Goal: Task Accomplishment & Management: Use online tool/utility

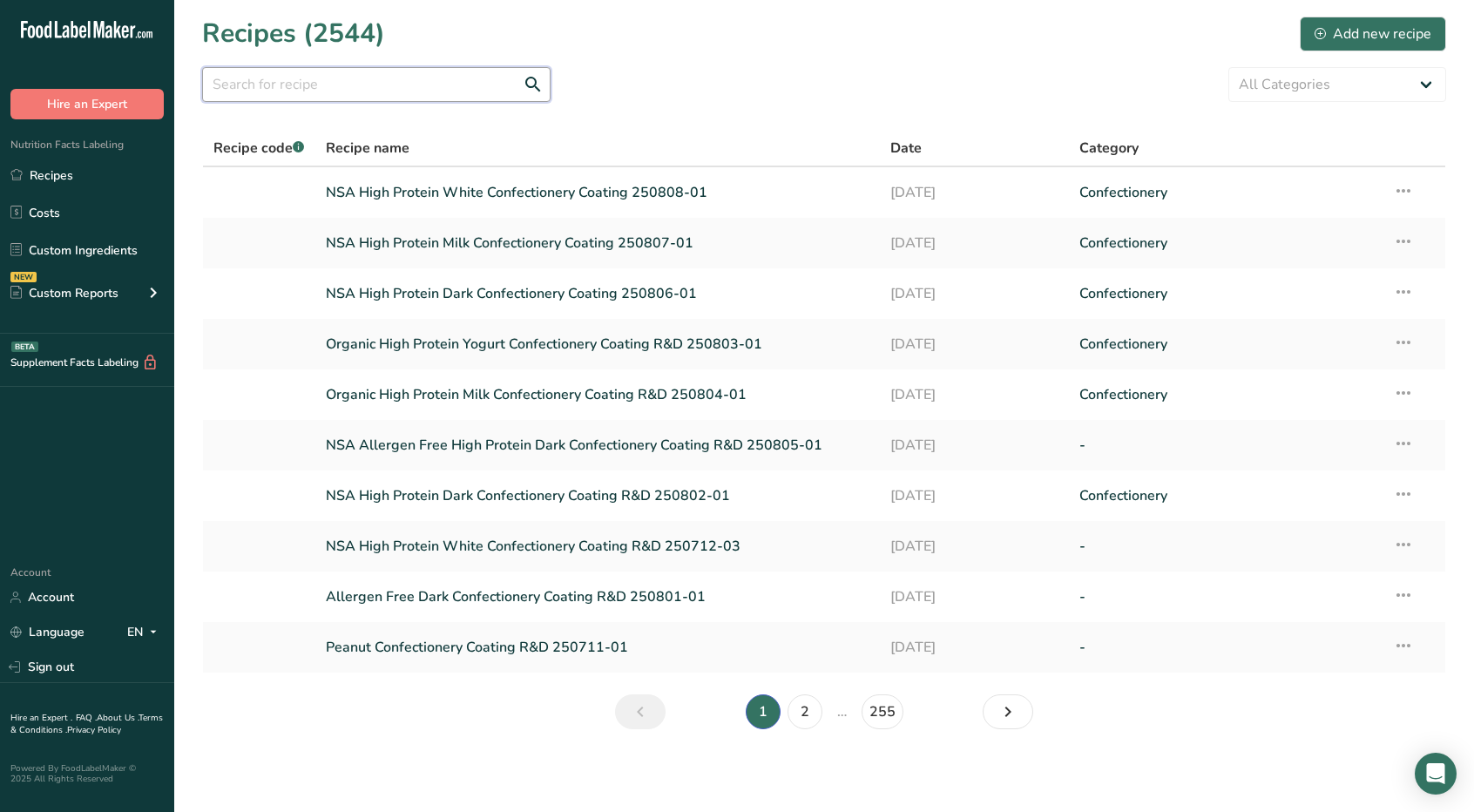
click at [475, 80] on input "text" at bounding box center [376, 84] width 348 height 35
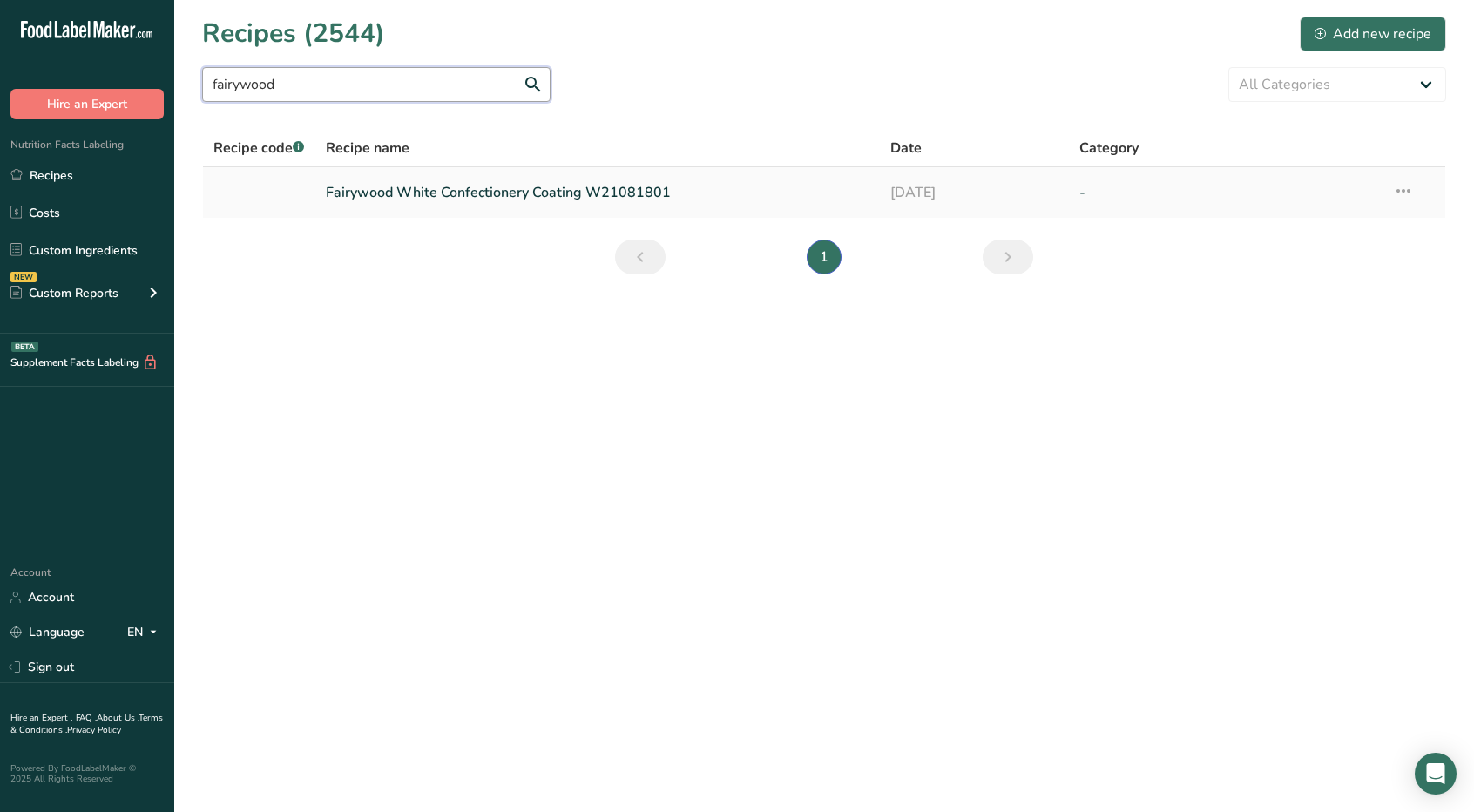
type input "fairywood"
click at [1398, 184] on icon at bounding box center [1403, 190] width 21 height 32
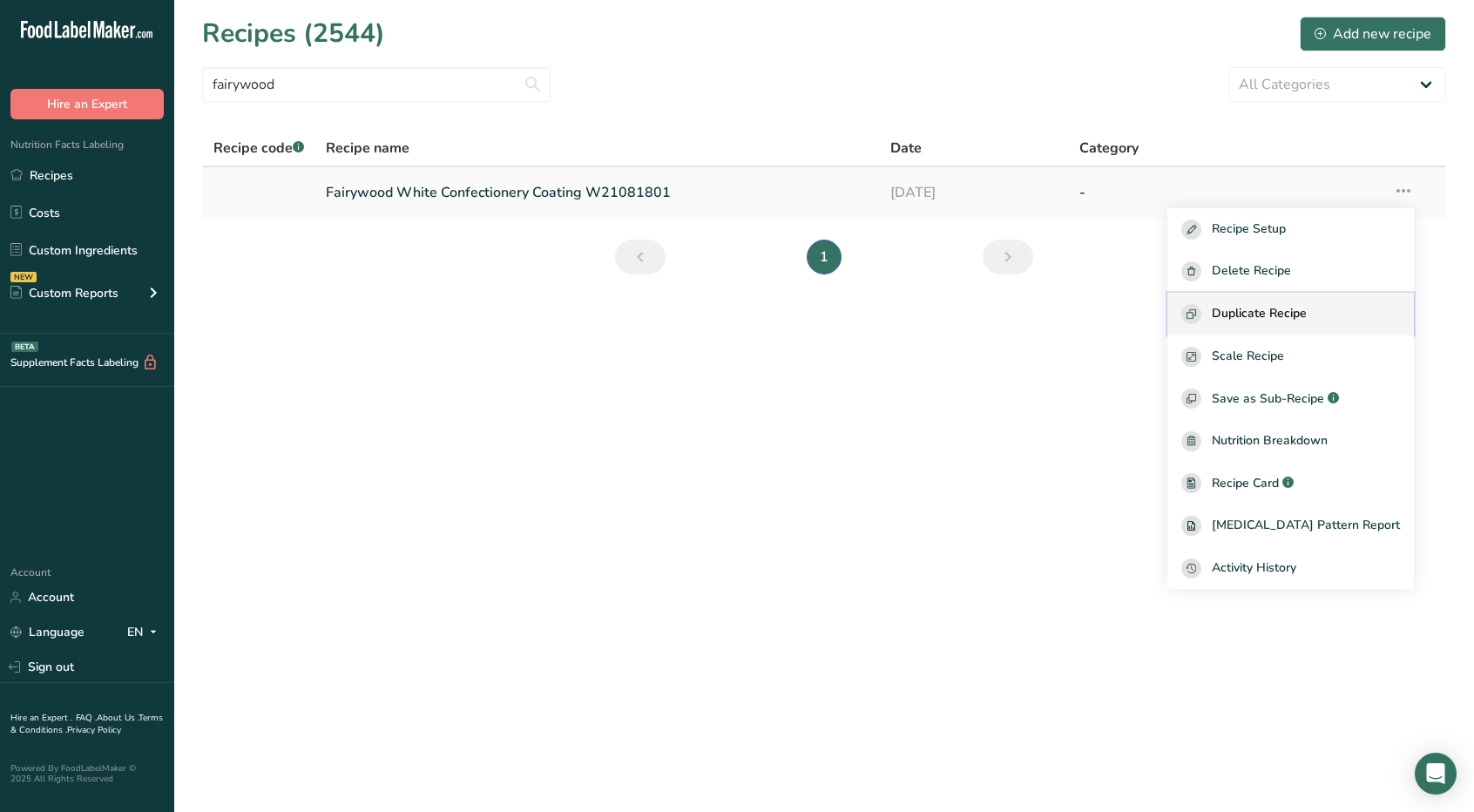
click at [1298, 306] on span "Duplicate Recipe" at bounding box center [1259, 314] width 95 height 20
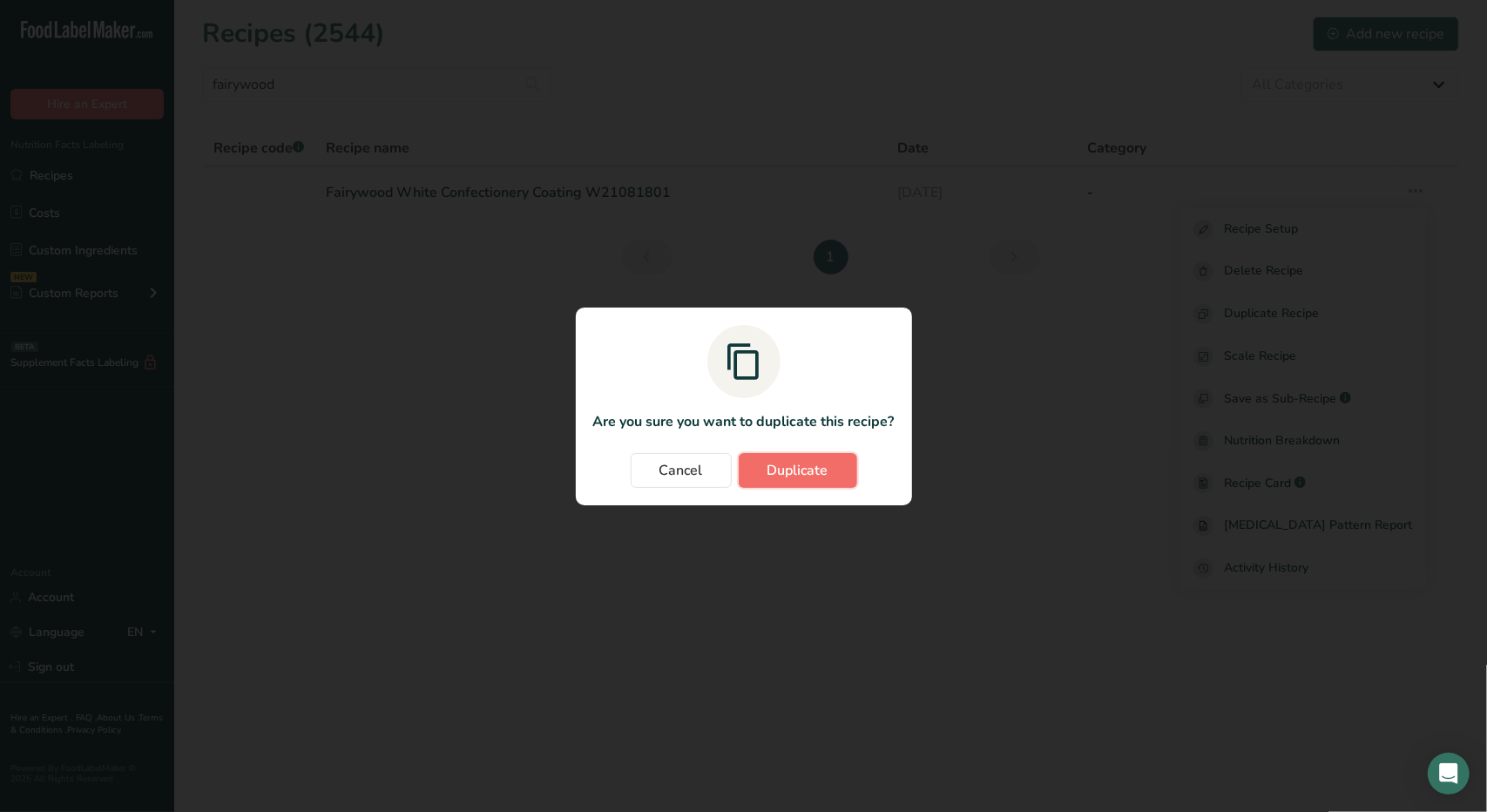
click at [789, 458] on button "Duplicate" at bounding box center [798, 470] width 118 height 35
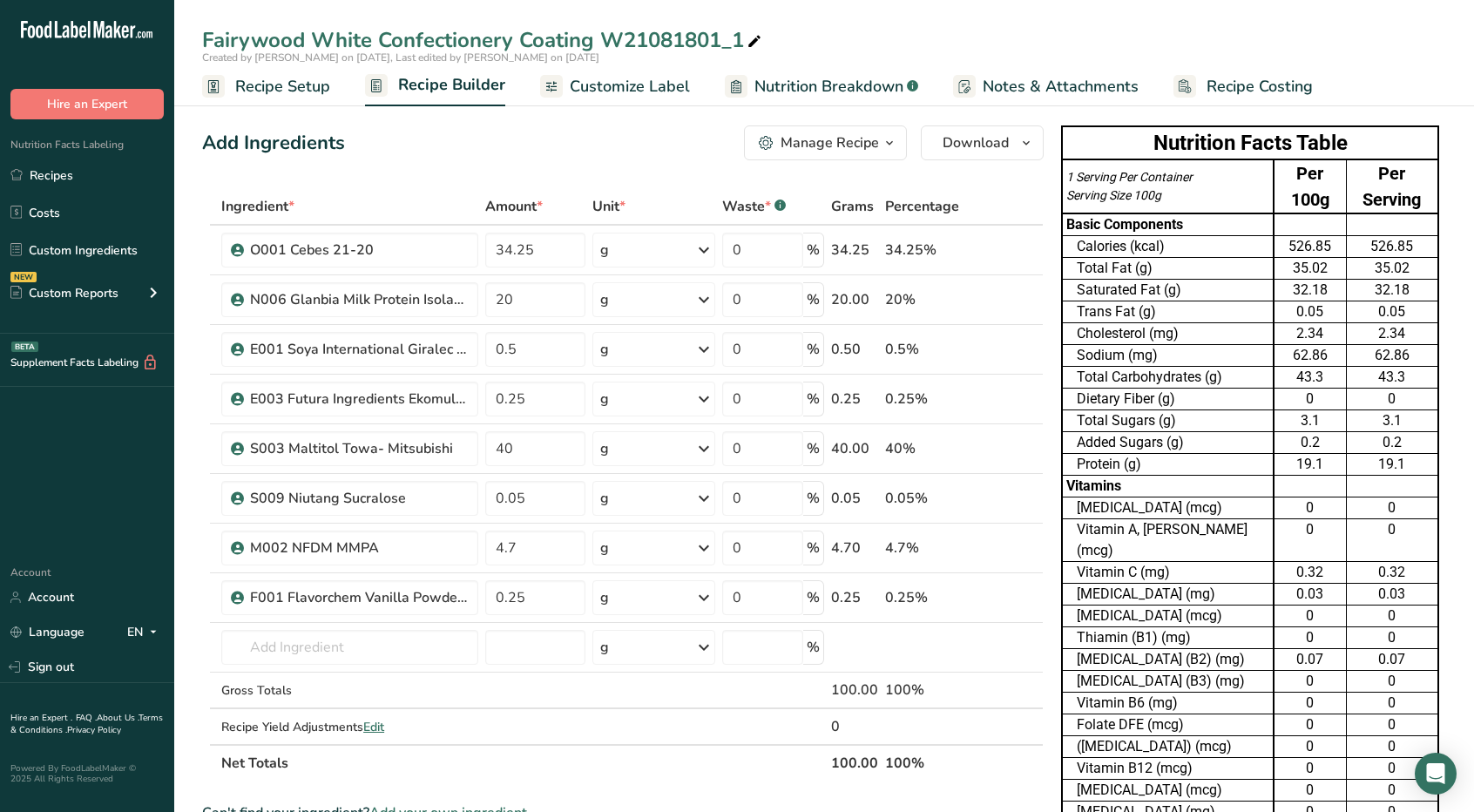
click at [760, 38] on icon at bounding box center [755, 41] width 16 height 25
drag, startPoint x: 767, startPoint y: 39, endPoint x: 120, endPoint y: 74, distance: 647.9
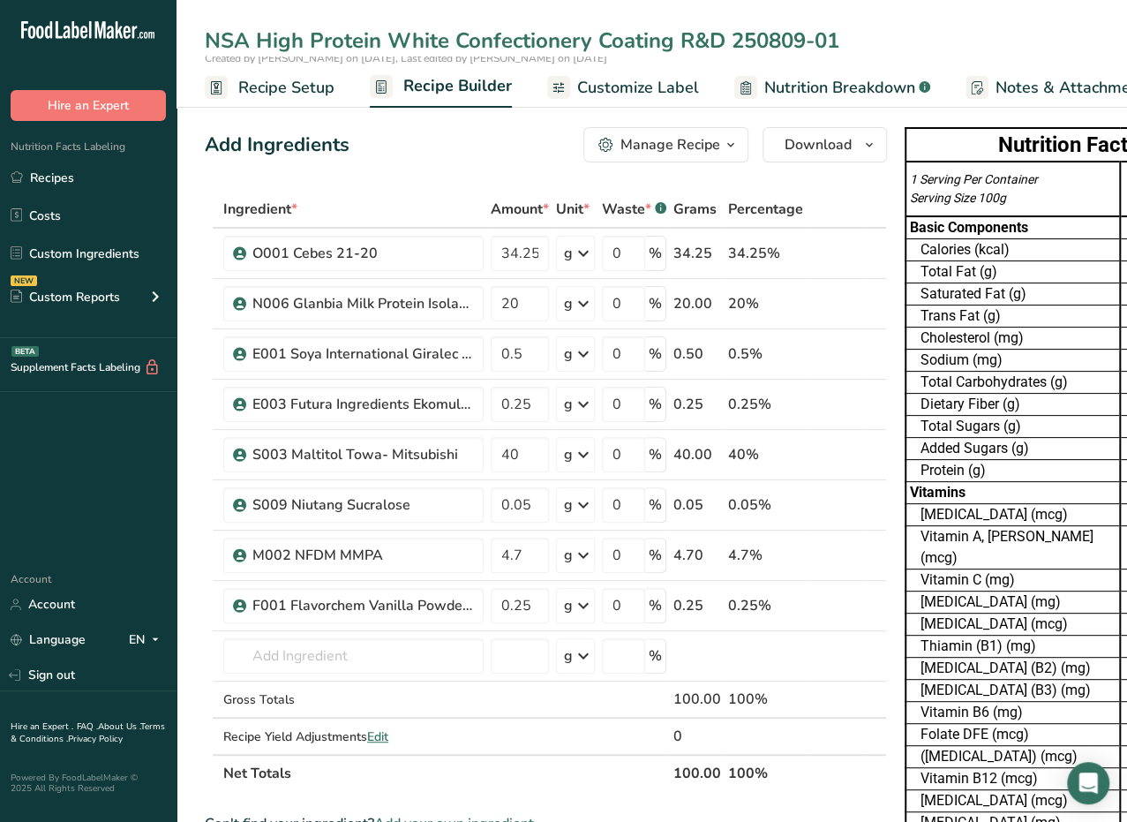
type input "NSA High Protein White Confectionery Coating R&D 250809-01"
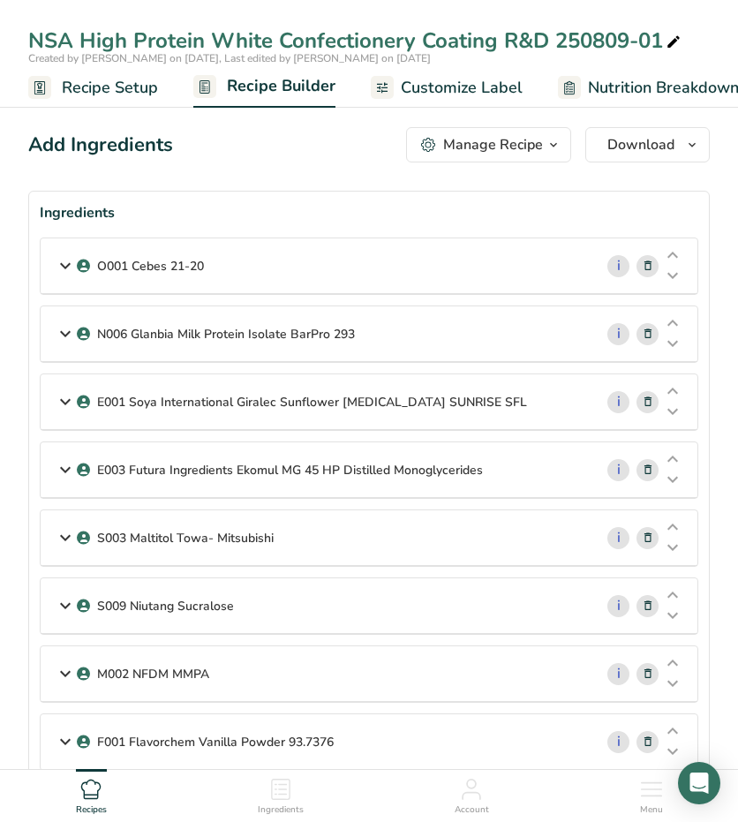
click at [71, 265] on icon at bounding box center [65, 266] width 21 height 32
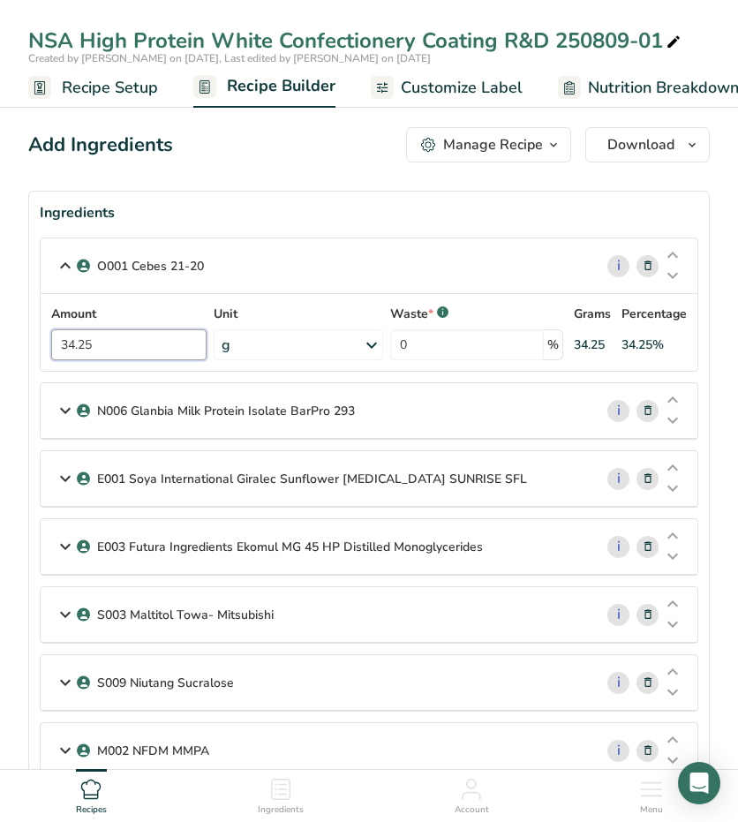
click at [108, 348] on input "34.25" at bounding box center [128, 344] width 155 height 31
type input "3"
type input "33.3"
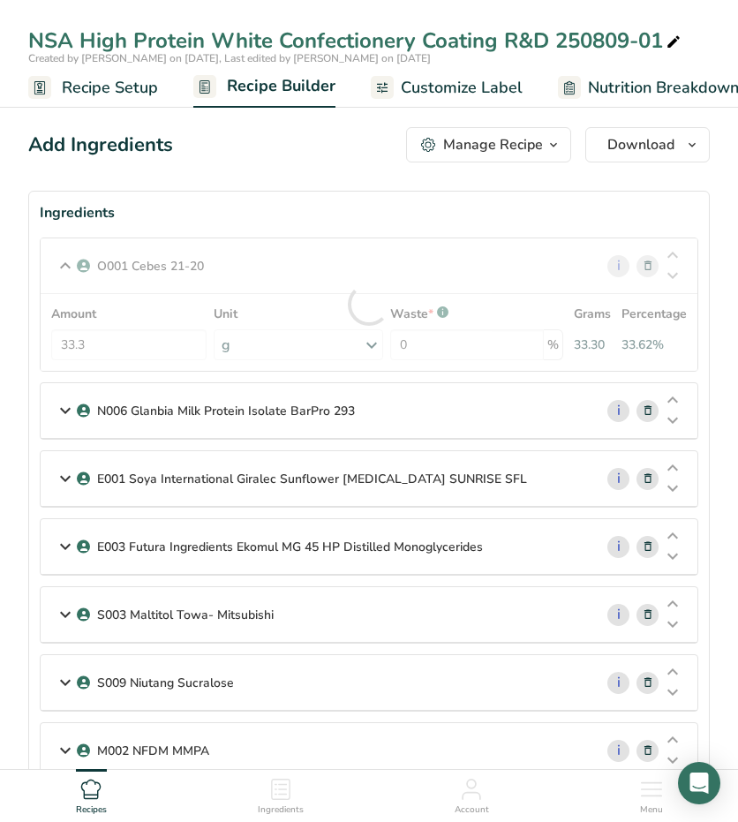
click at [64, 408] on icon at bounding box center [65, 411] width 21 height 32
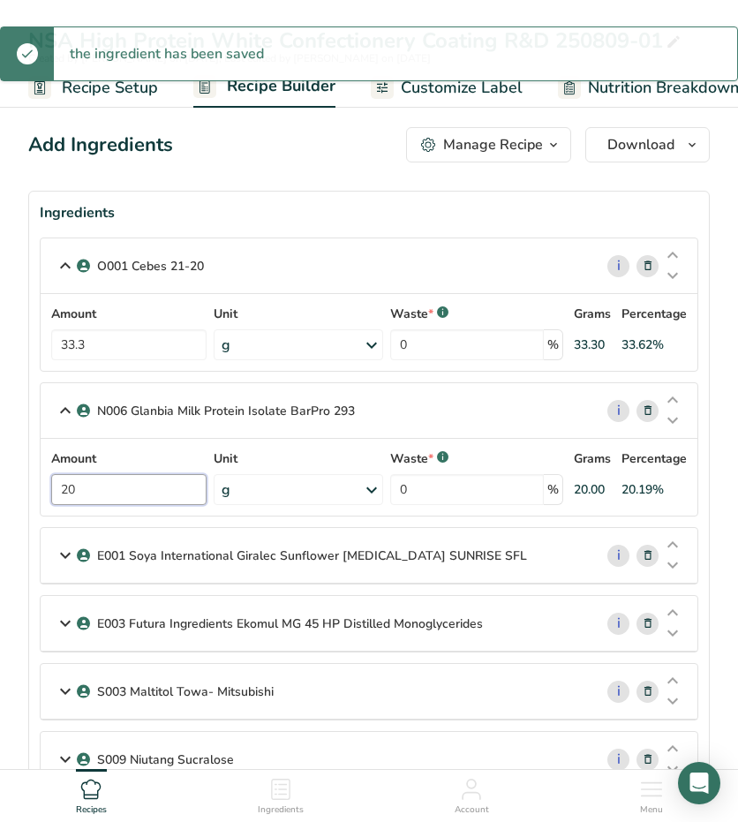
drag, startPoint x: 101, startPoint y: 481, endPoint x: -10, endPoint y: 468, distance: 111.2
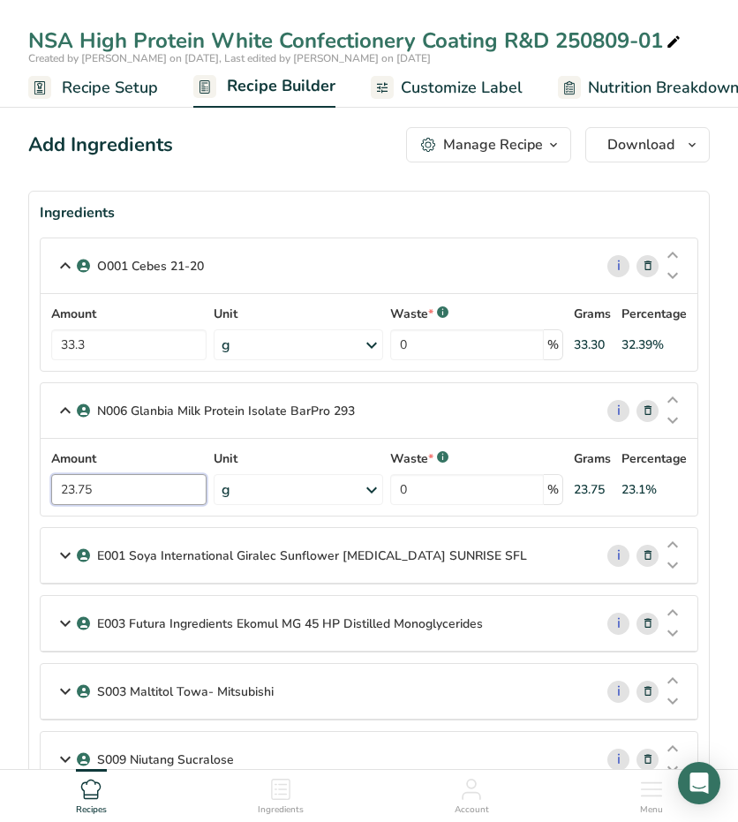
type input "23.75"
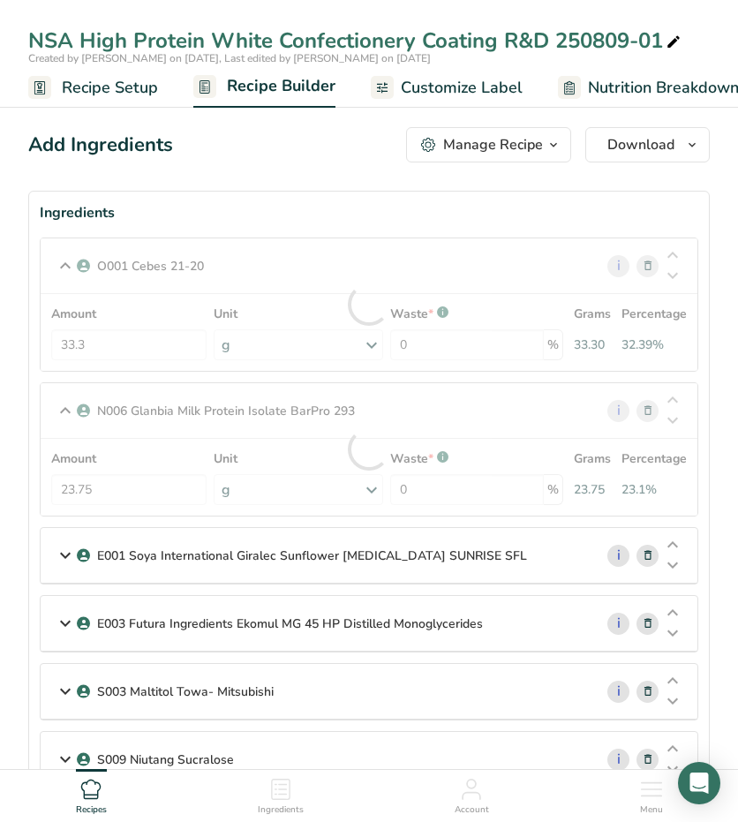
click at [65, 554] on icon at bounding box center [65, 555] width 21 height 32
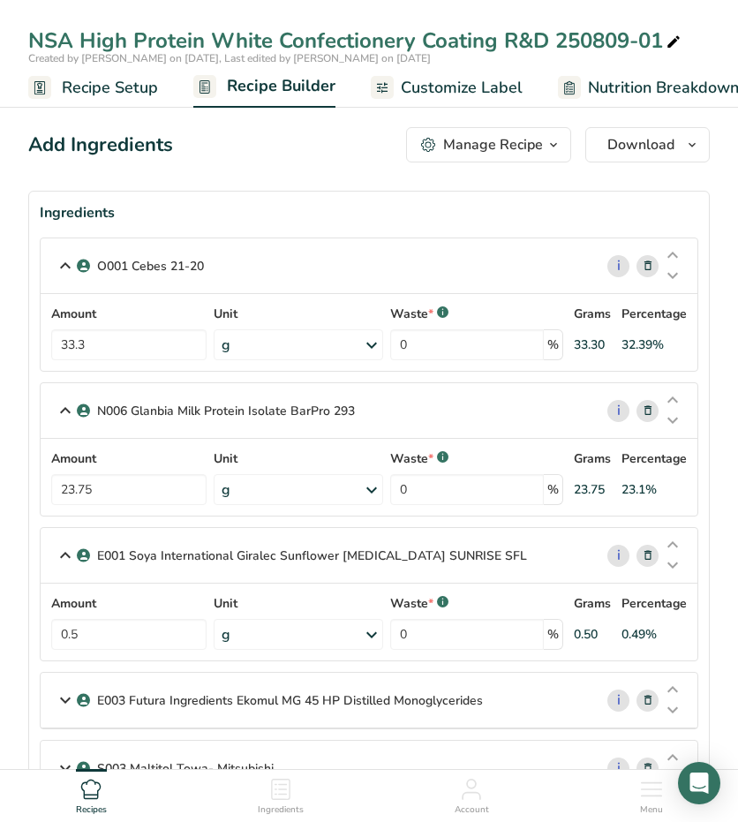
click at [653, 702] on icon at bounding box center [648, 700] width 12 height 19
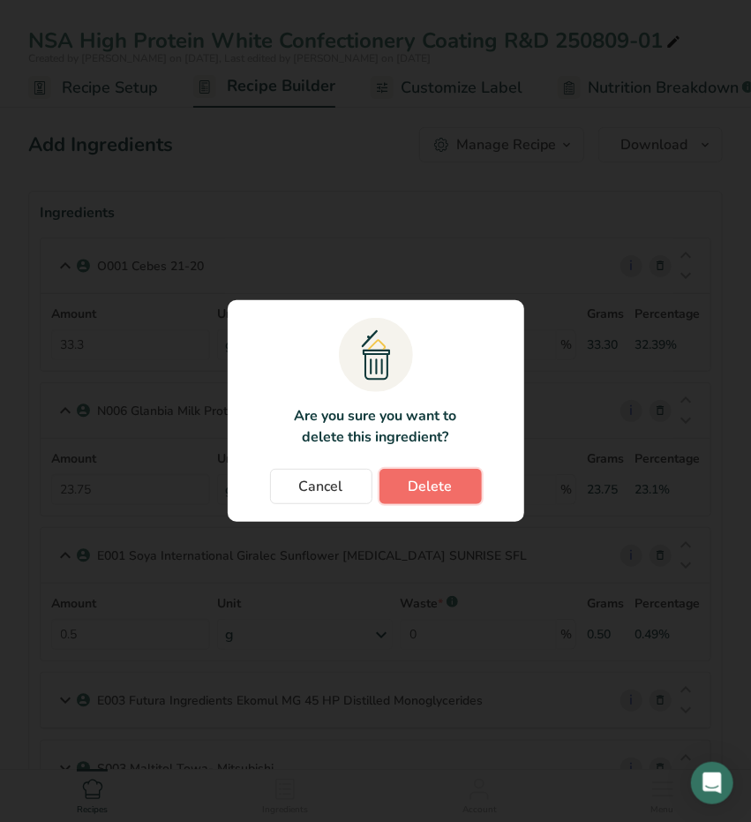
click at [441, 486] on span "Delete" at bounding box center [431, 486] width 44 height 21
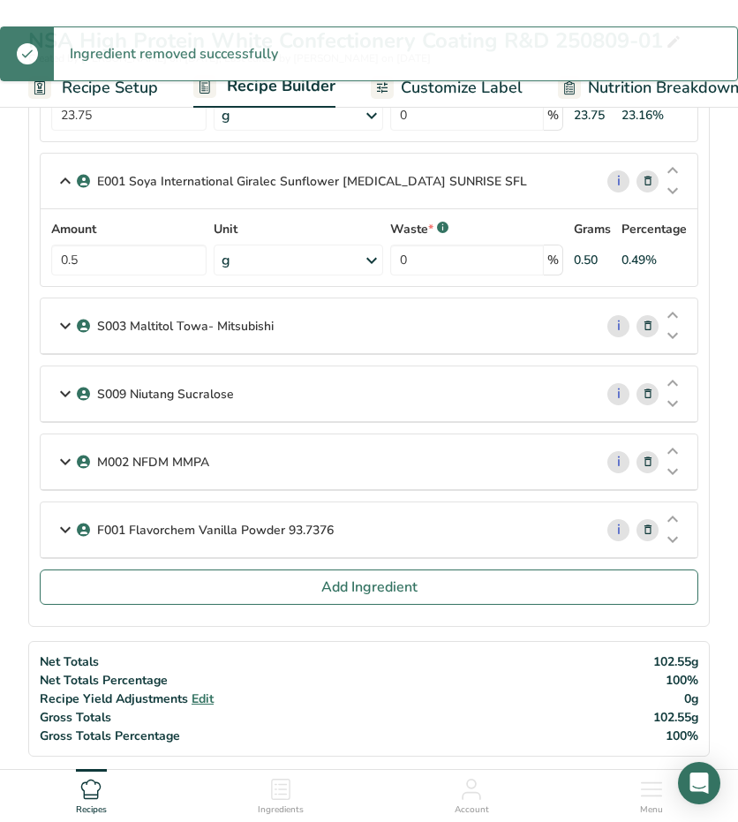
scroll to position [380, 0]
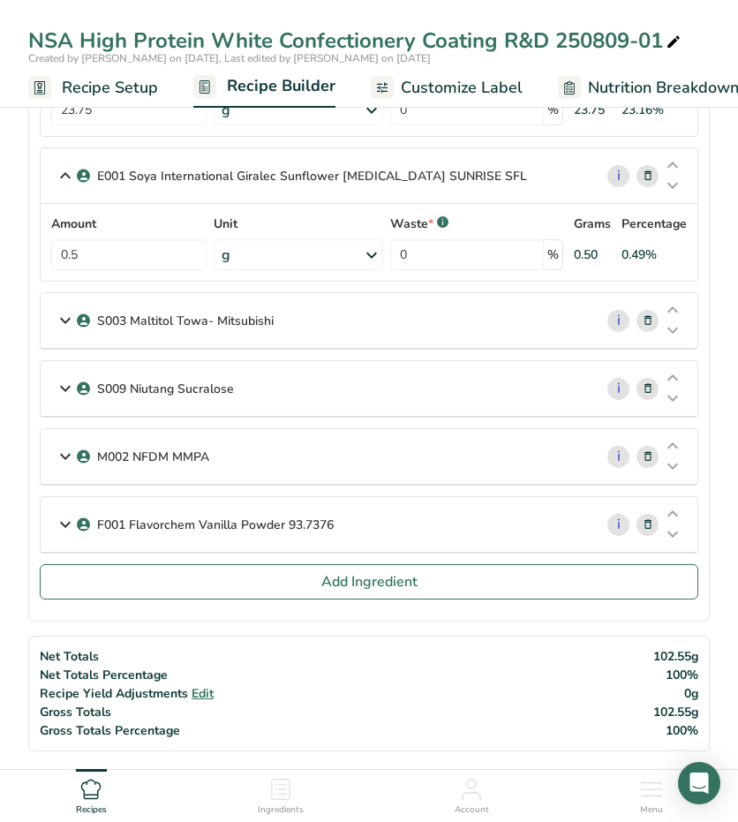
click at [62, 381] on icon at bounding box center [65, 389] width 21 height 32
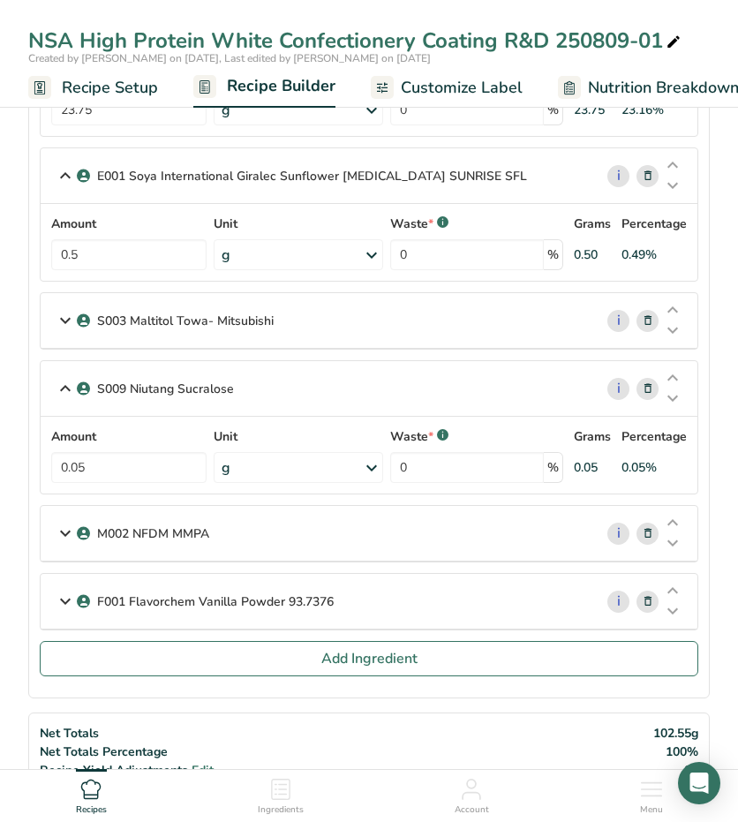
click at [64, 591] on icon at bounding box center [65, 601] width 21 height 32
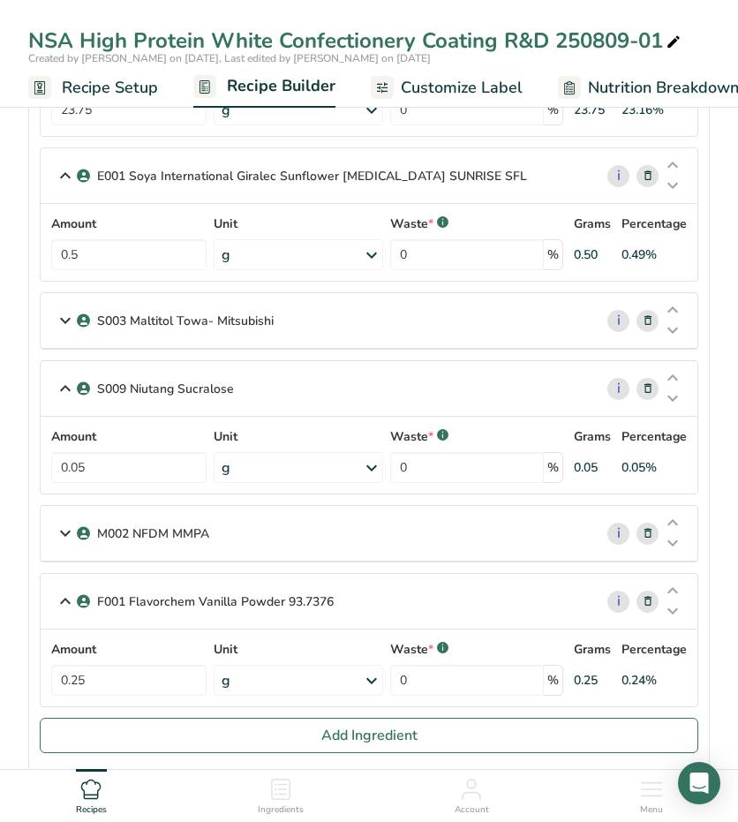
click at [646, 592] on icon at bounding box center [648, 601] width 12 height 19
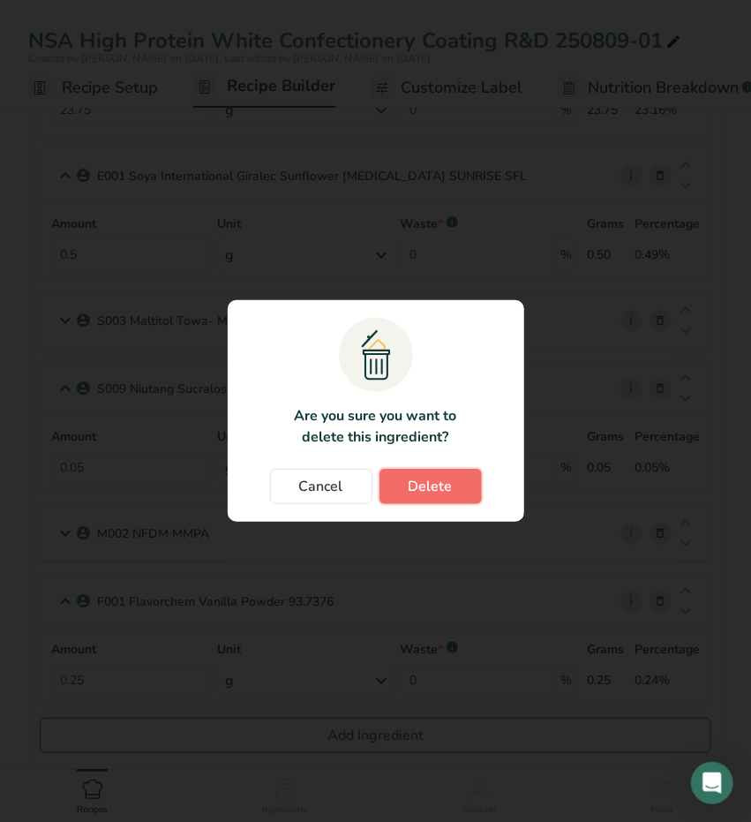
click at [416, 478] on span "Delete" at bounding box center [431, 486] width 44 height 21
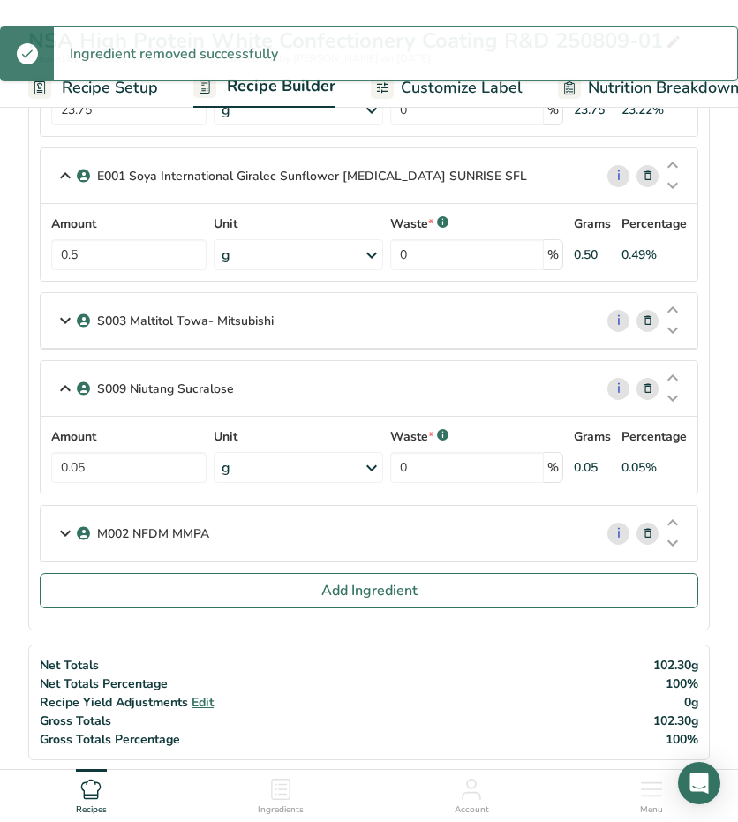
click at [55, 524] on icon at bounding box center [65, 533] width 21 height 32
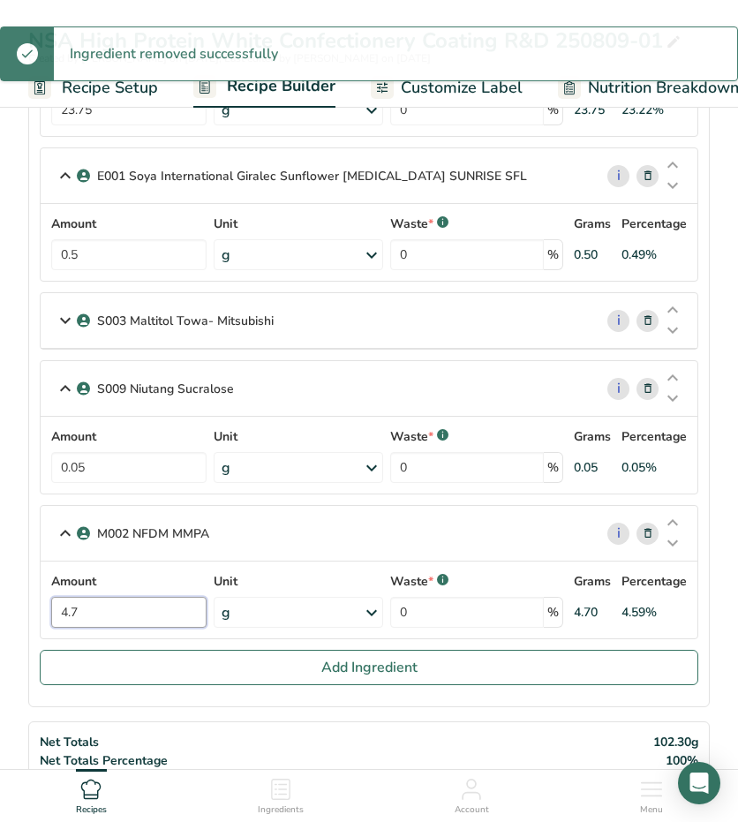
drag, startPoint x: 101, startPoint y: 604, endPoint x: -126, endPoint y: 592, distance: 227.2
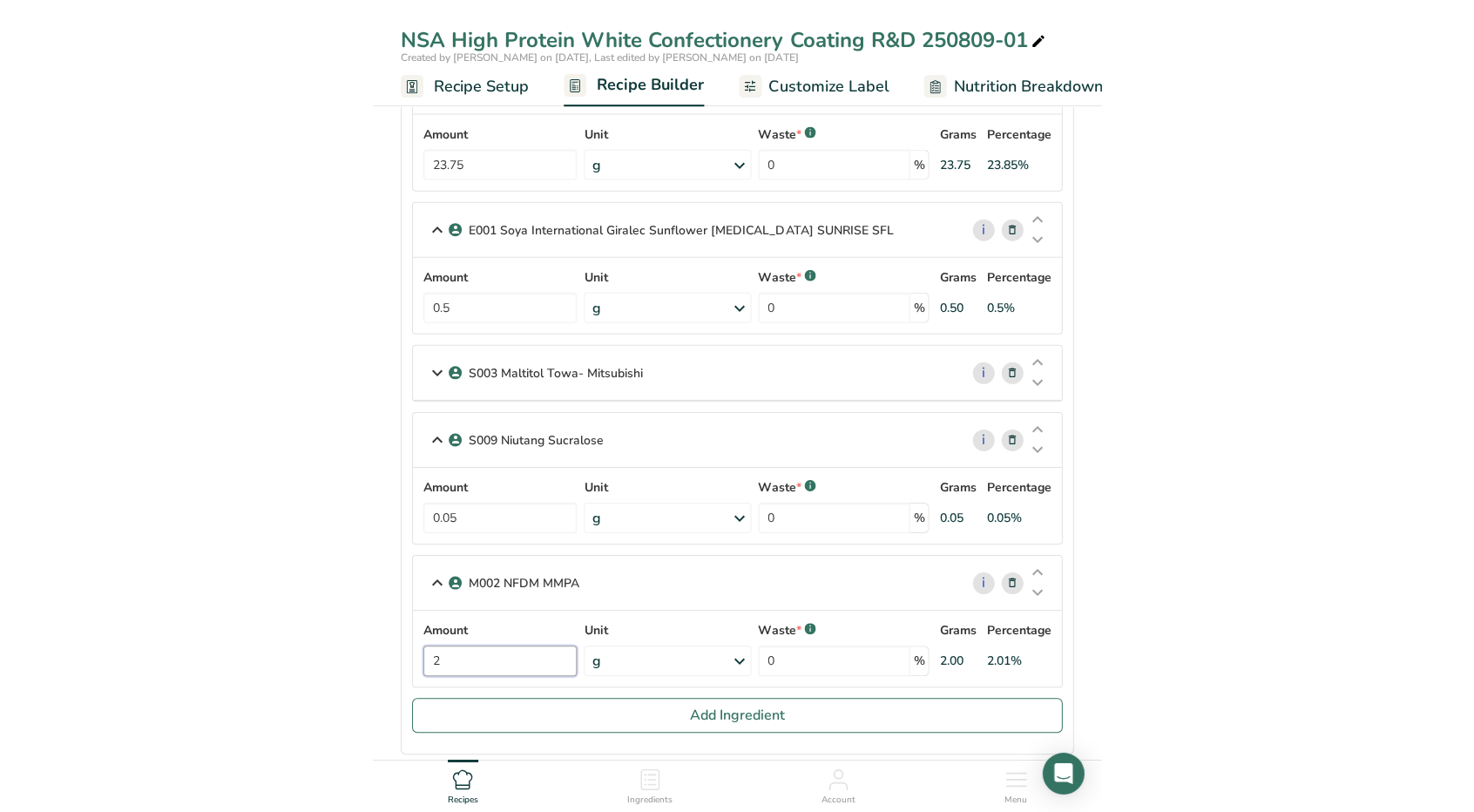
scroll to position [316, 0]
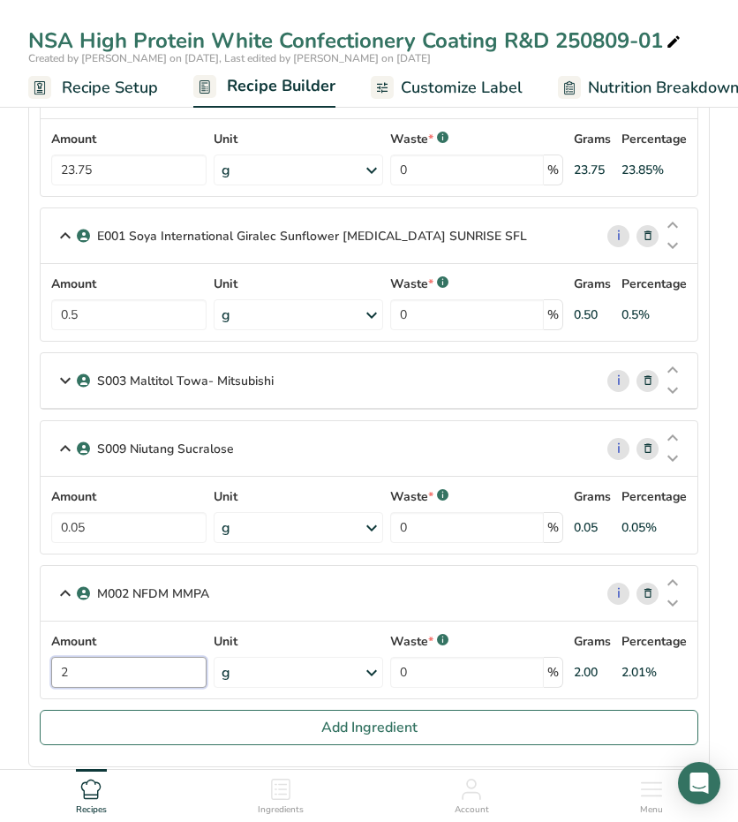
type input "2"
click at [67, 372] on icon at bounding box center [65, 381] width 21 height 32
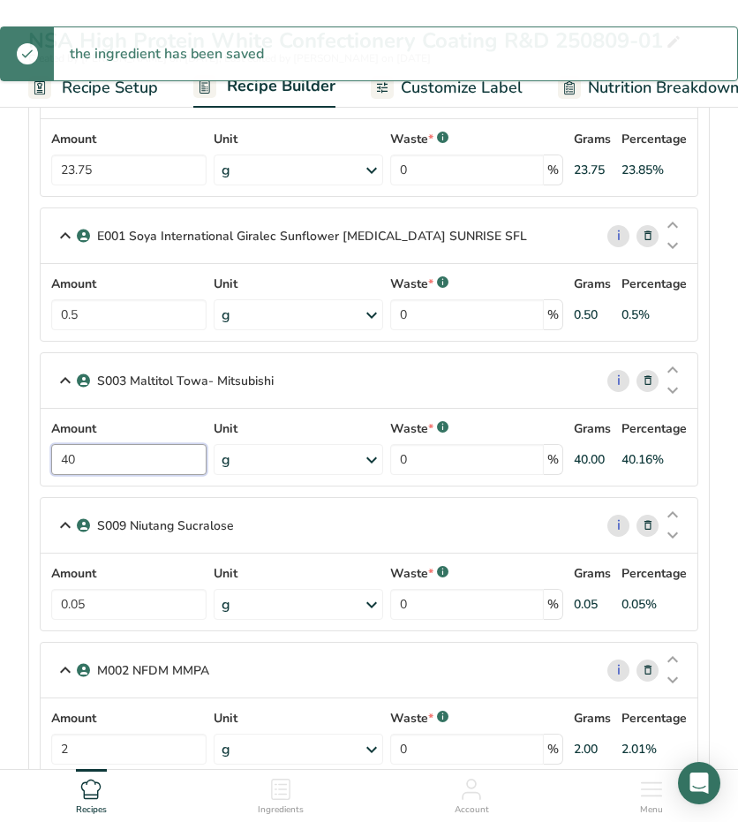
click at [96, 449] on input "40" at bounding box center [128, 459] width 155 height 31
type input "40.35"
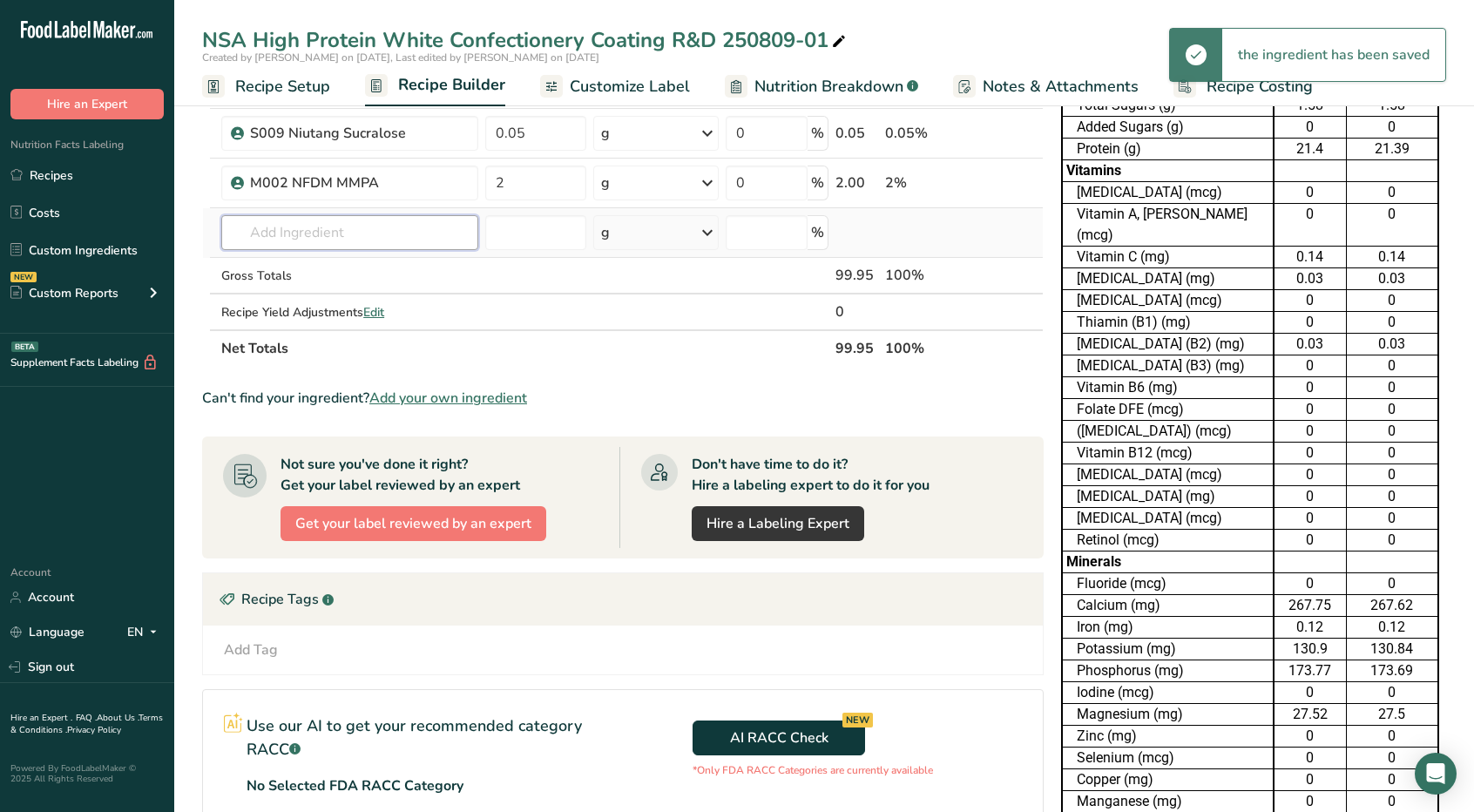
click at [323, 239] on input "text" at bounding box center [349, 232] width 257 height 35
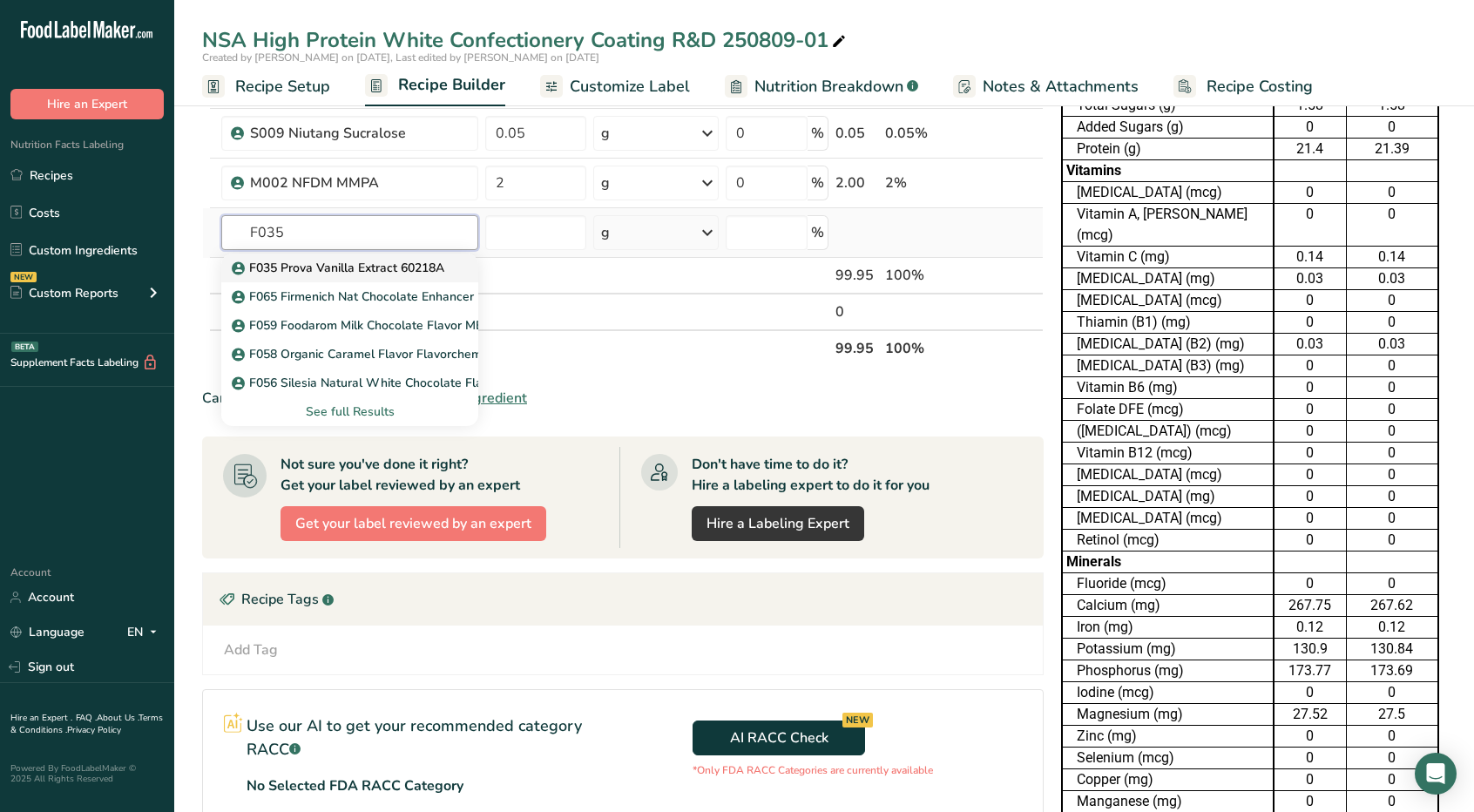
type input "F035"
click at [325, 266] on p "F035 Prova Vanilla Extract 60218A" at bounding box center [339, 267] width 209 height 19
type input "F035 Prova Vanilla Extract 60218A"
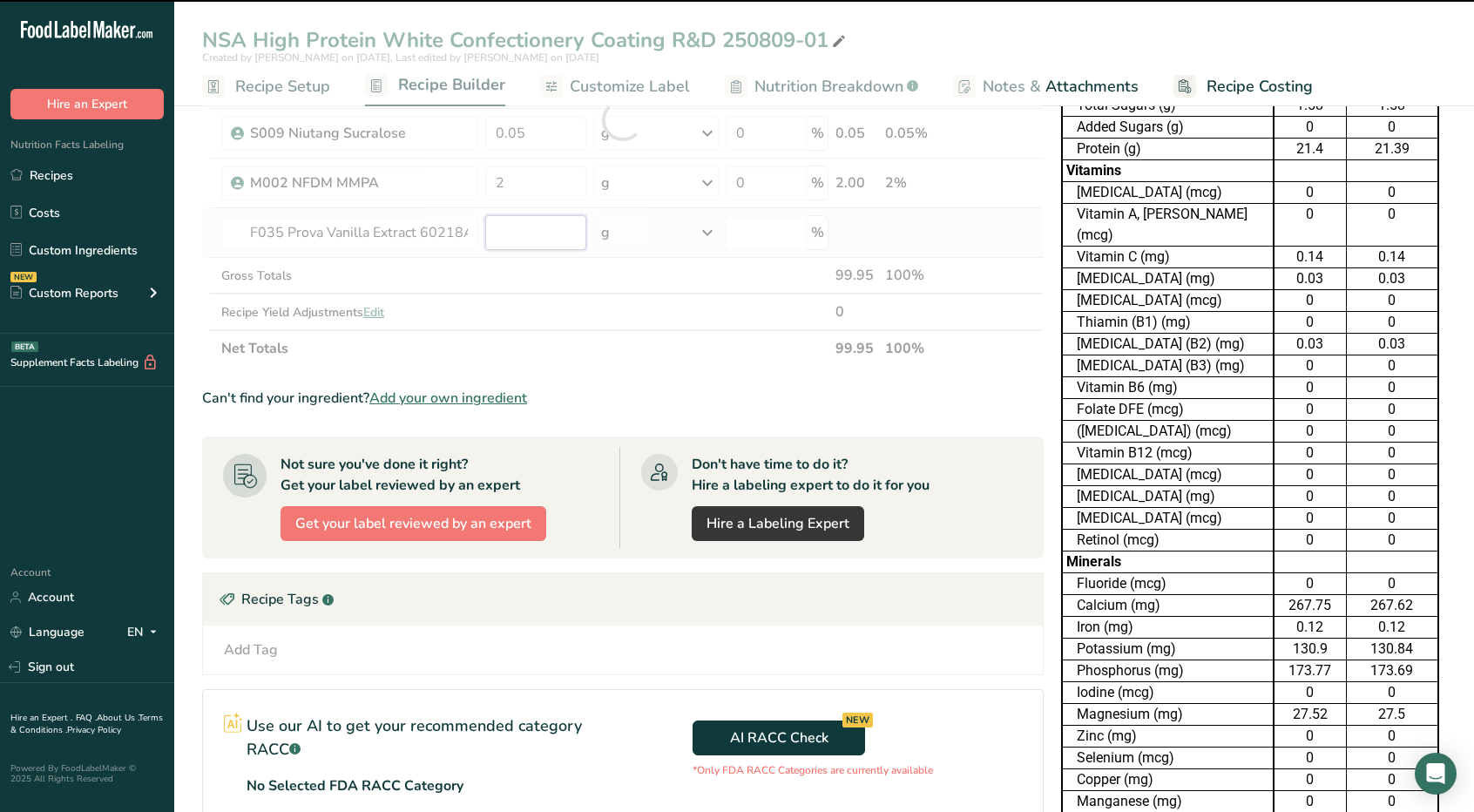
click at [537, 221] on input "number" at bounding box center [536, 232] width 101 height 35
type input "0"
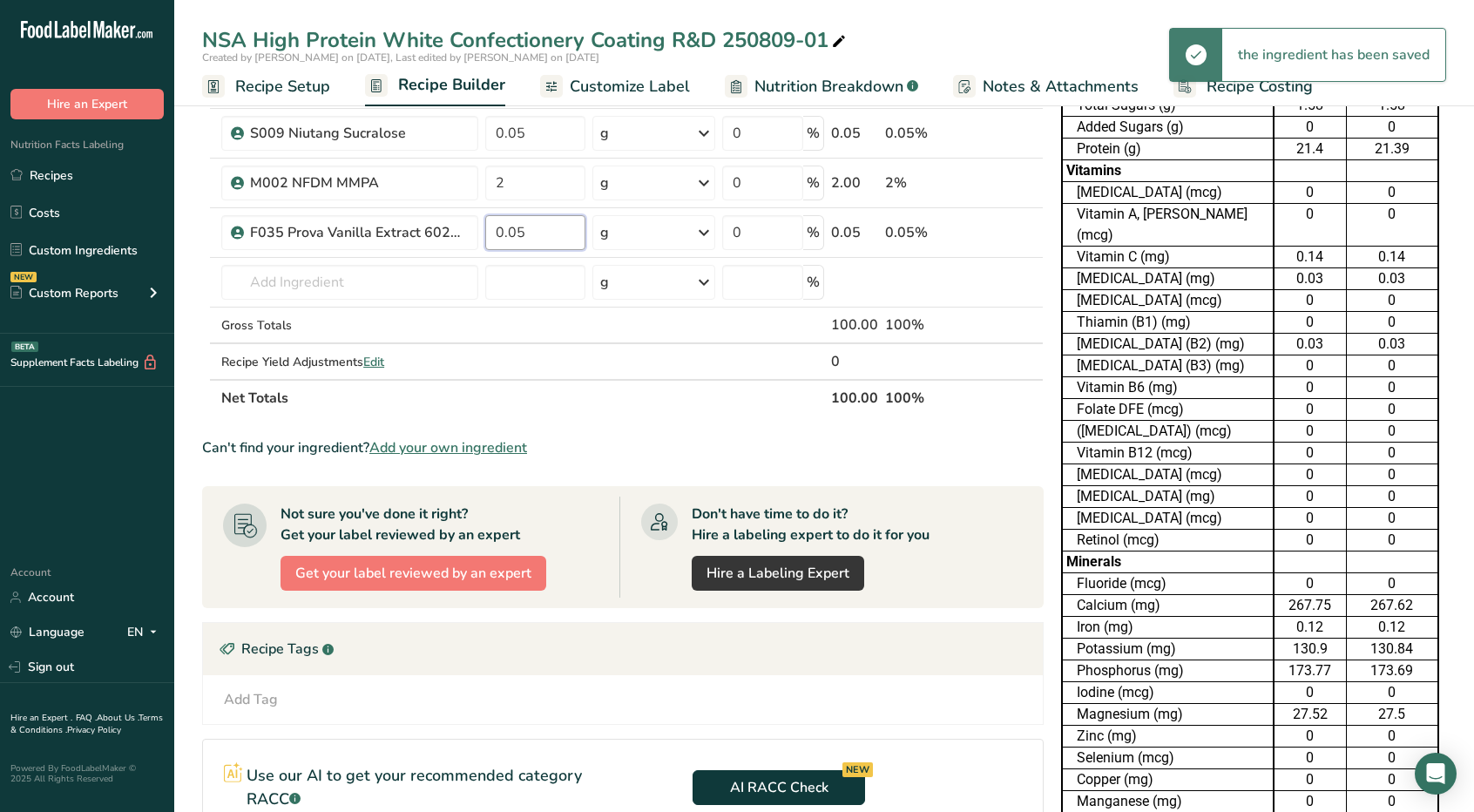
type input "0.05"
click at [686, 395] on div "Ingredient * Amount * Unit * Waste * .a-a{fill:#347362;}.b-a{fill:#fff;} Grams …" at bounding box center [623, 144] width 842 height 544
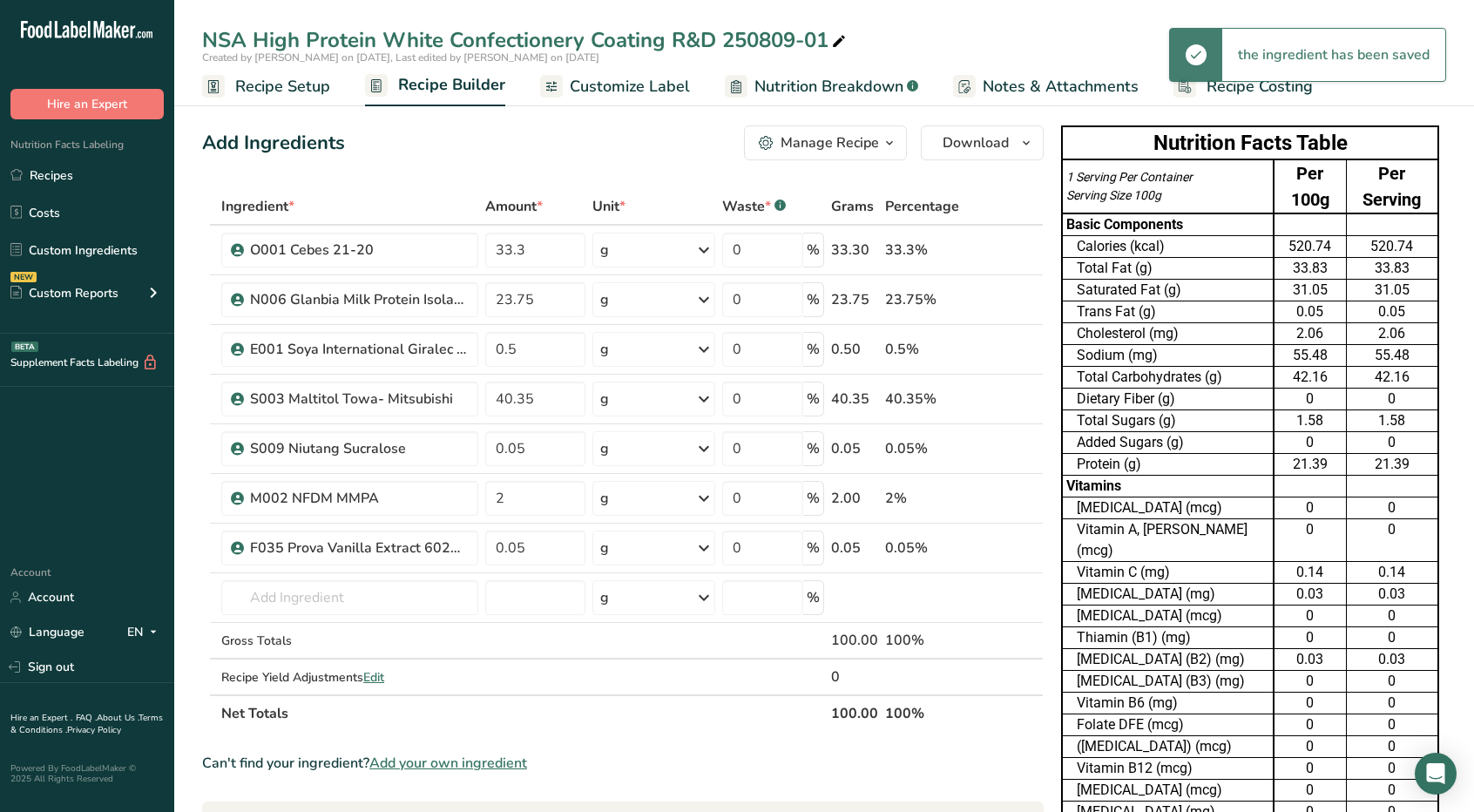
click at [621, 90] on span "Customize Label" at bounding box center [629, 87] width 120 height 24
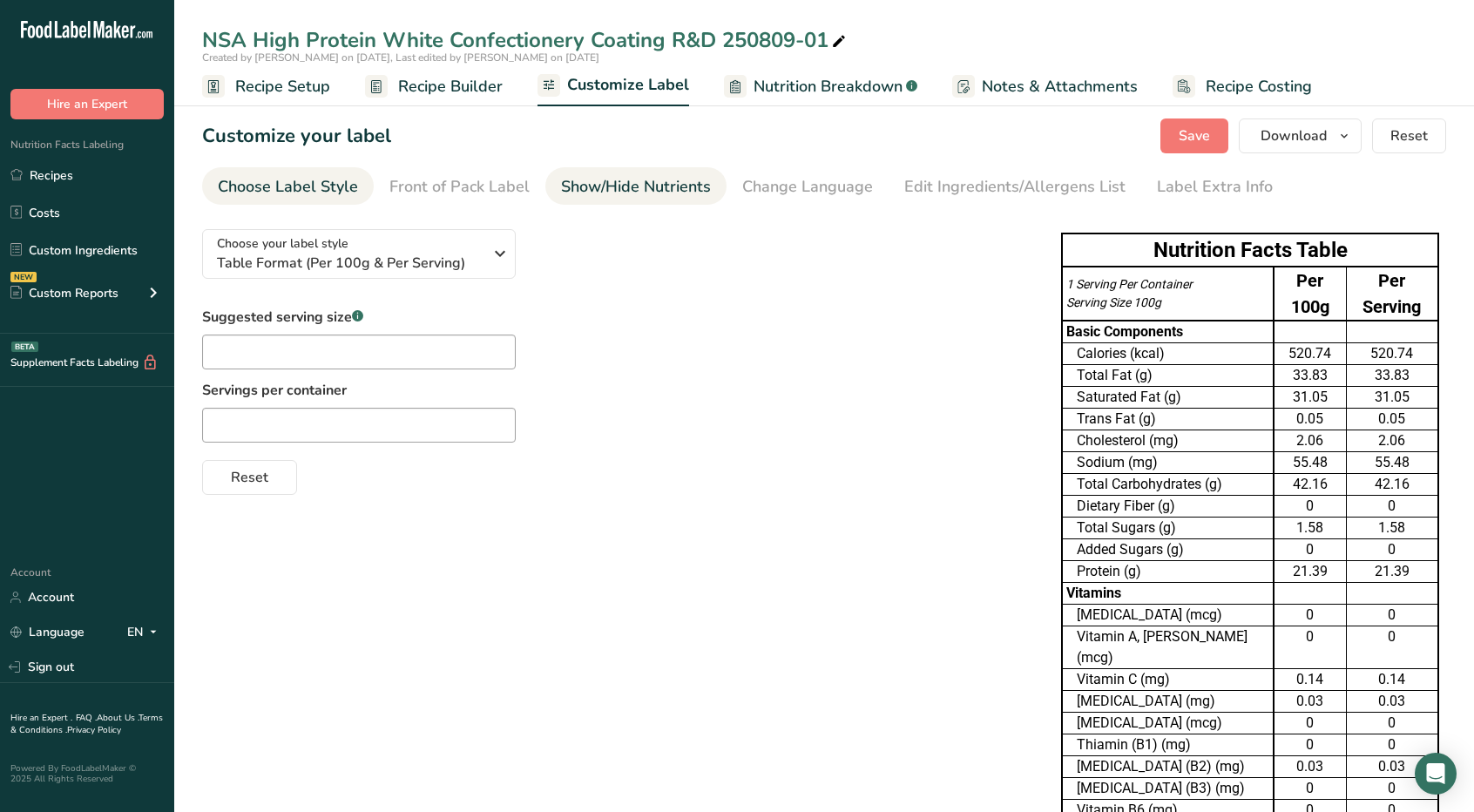
click at [599, 180] on div "Show/Hide Nutrients" at bounding box center [636, 186] width 150 height 24
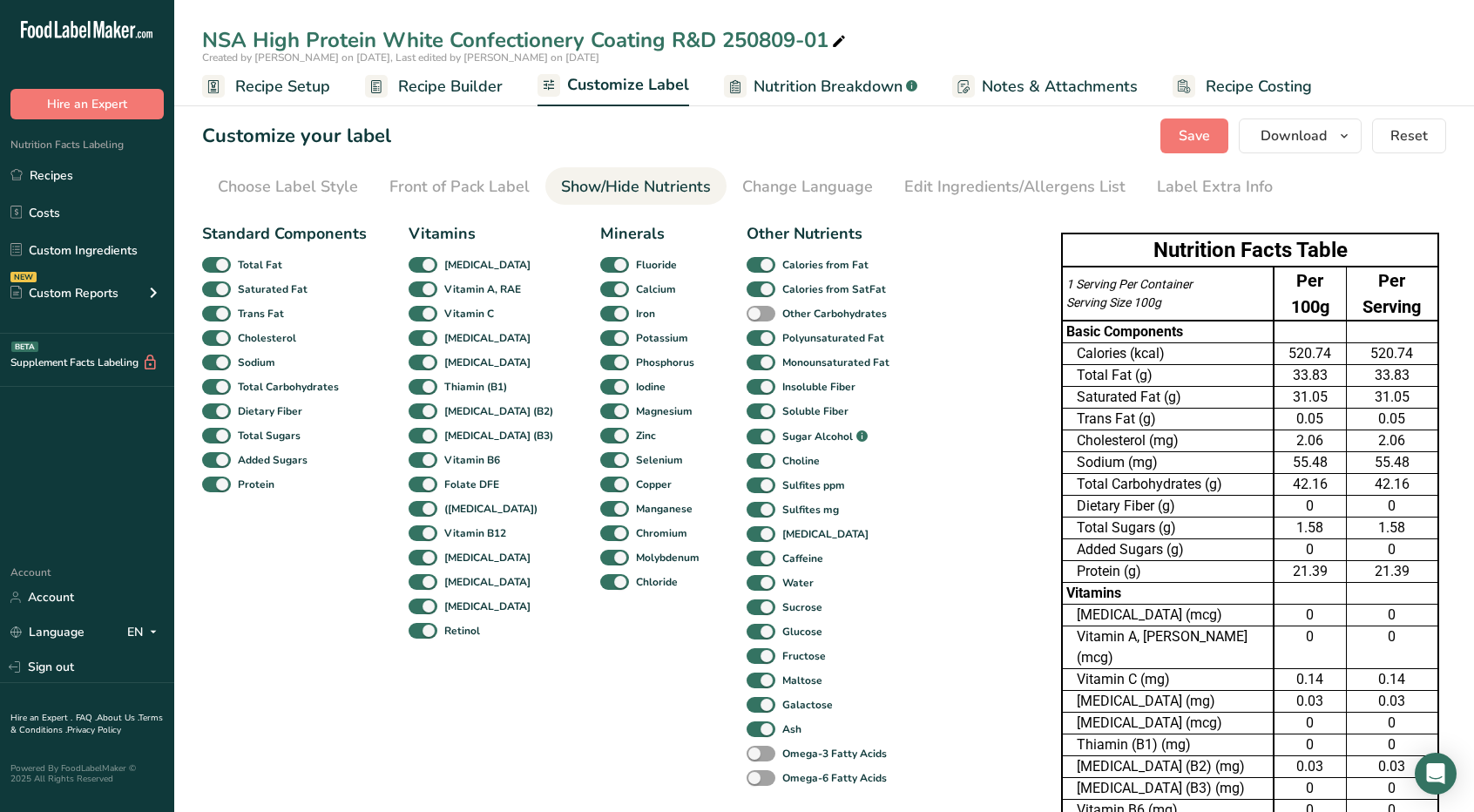
click at [408, 639] on div "Retinol" at bounding box center [427, 630] width 37 height 25
click at [416, 627] on span at bounding box center [422, 630] width 29 height 17
click at [416, 627] on input "Retinol" at bounding box center [413, 629] width 11 height 11
checkbox input "false"
click at [420, 606] on span at bounding box center [422, 607] width 29 height 17
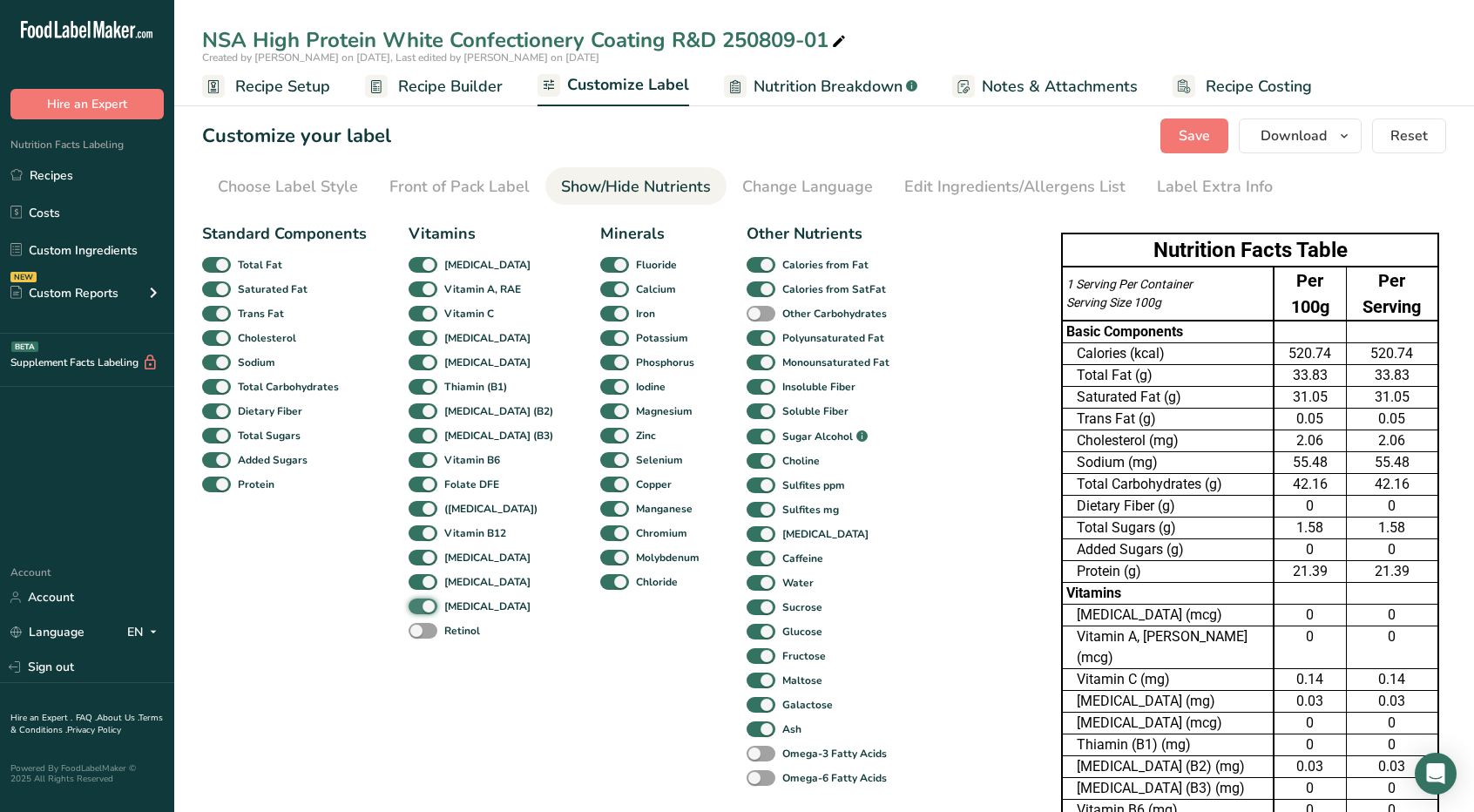
click at [420, 606] on input "[MEDICAL_DATA]" at bounding box center [413, 605] width 11 height 11
checkbox input "false"
click at [420, 581] on span at bounding box center [422, 582] width 29 height 17
click at [420, 581] on input "[MEDICAL_DATA]" at bounding box center [413, 581] width 11 height 11
checkbox input "false"
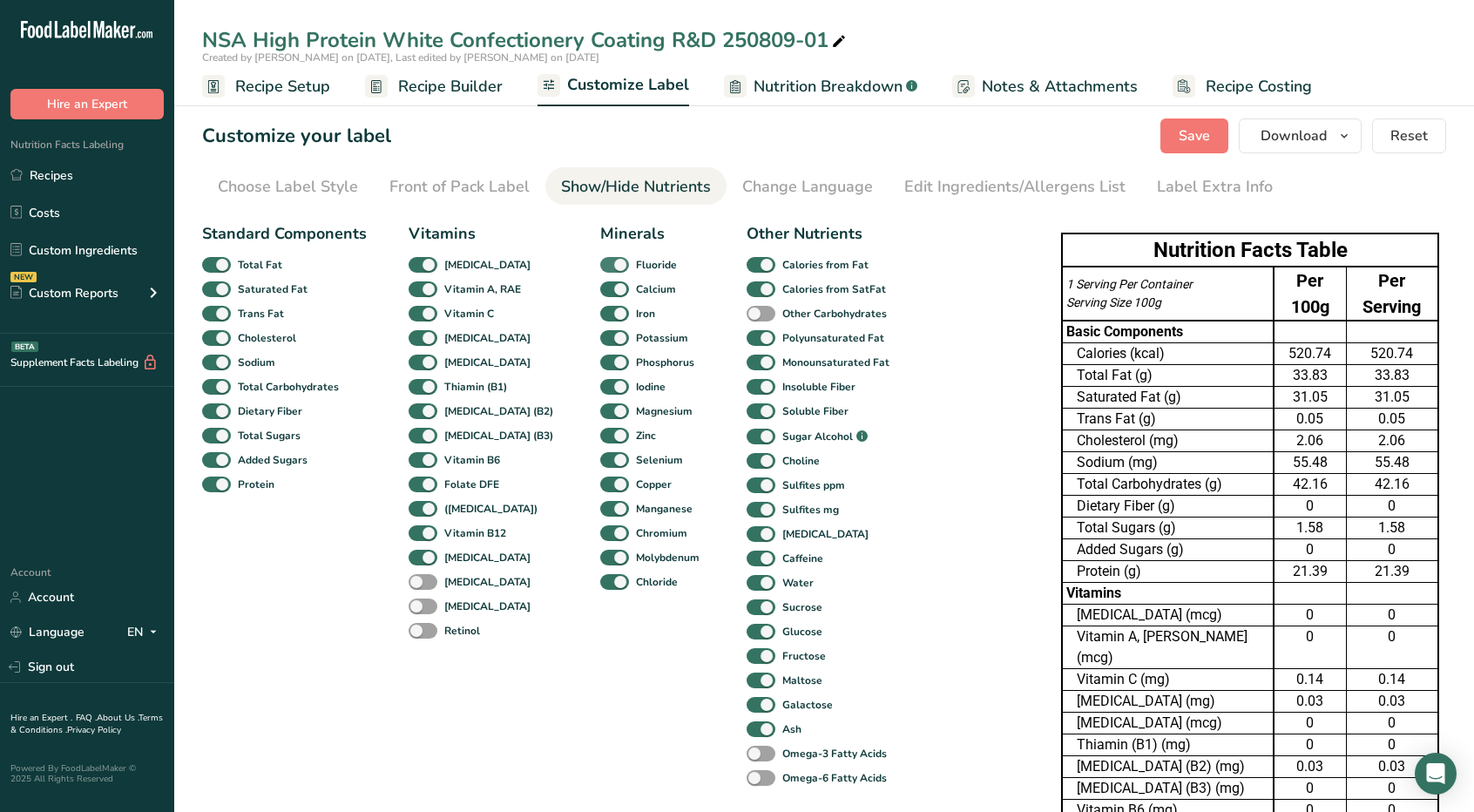
click at [600, 268] on span at bounding box center [614, 264] width 29 height 17
click at [600, 268] on input "Fluoride" at bounding box center [605, 263] width 11 height 11
checkbox input "false"
click at [600, 554] on span at bounding box center [614, 557] width 29 height 17
click at [600, 554] on input "Molybdenum" at bounding box center [605, 556] width 11 height 11
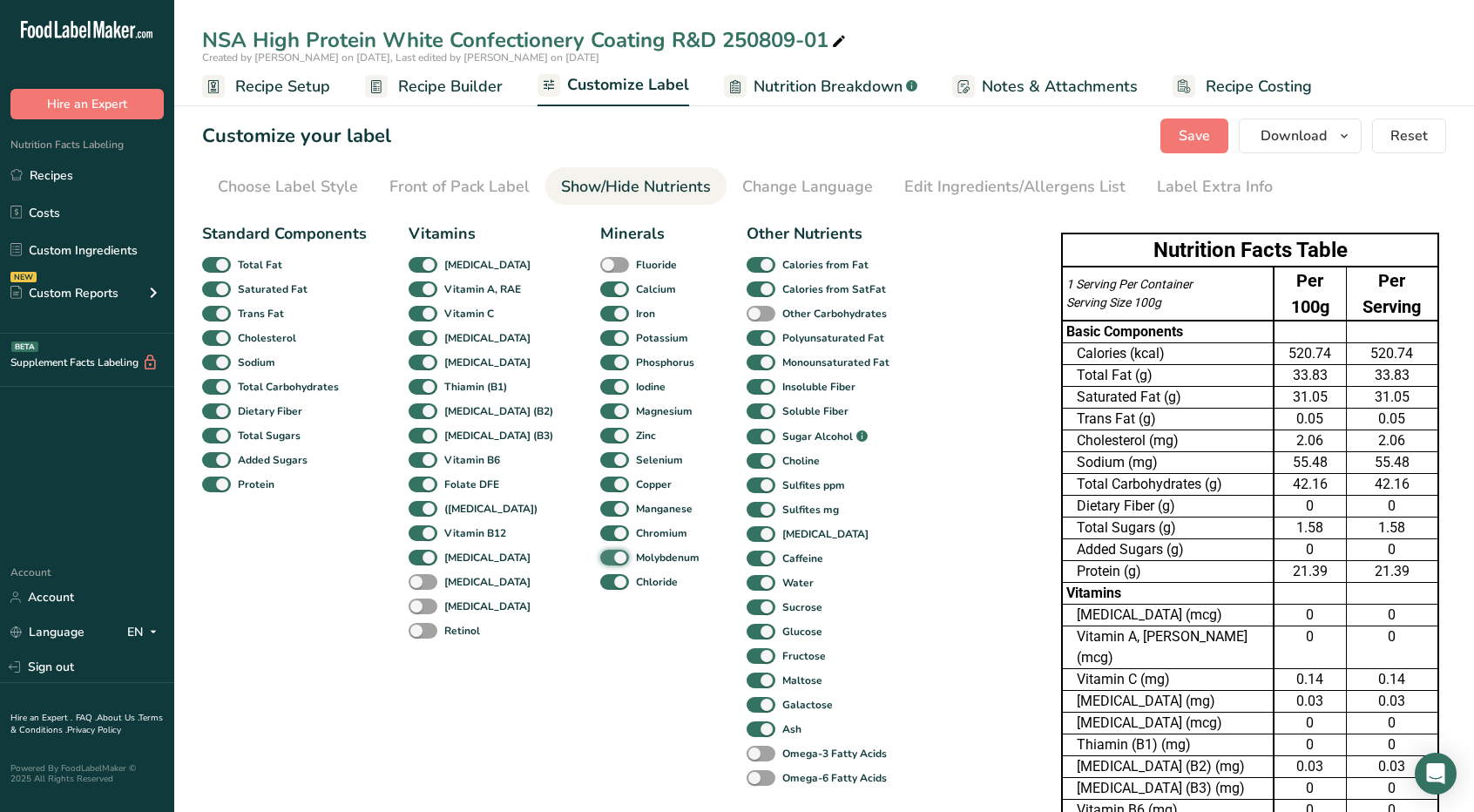
checkbox input "false"
click at [600, 582] on span at bounding box center [614, 582] width 29 height 17
click at [600, 582] on input "Chloride" at bounding box center [605, 581] width 11 height 11
checkbox input "false"
click at [747, 493] on span at bounding box center [761, 485] width 29 height 17
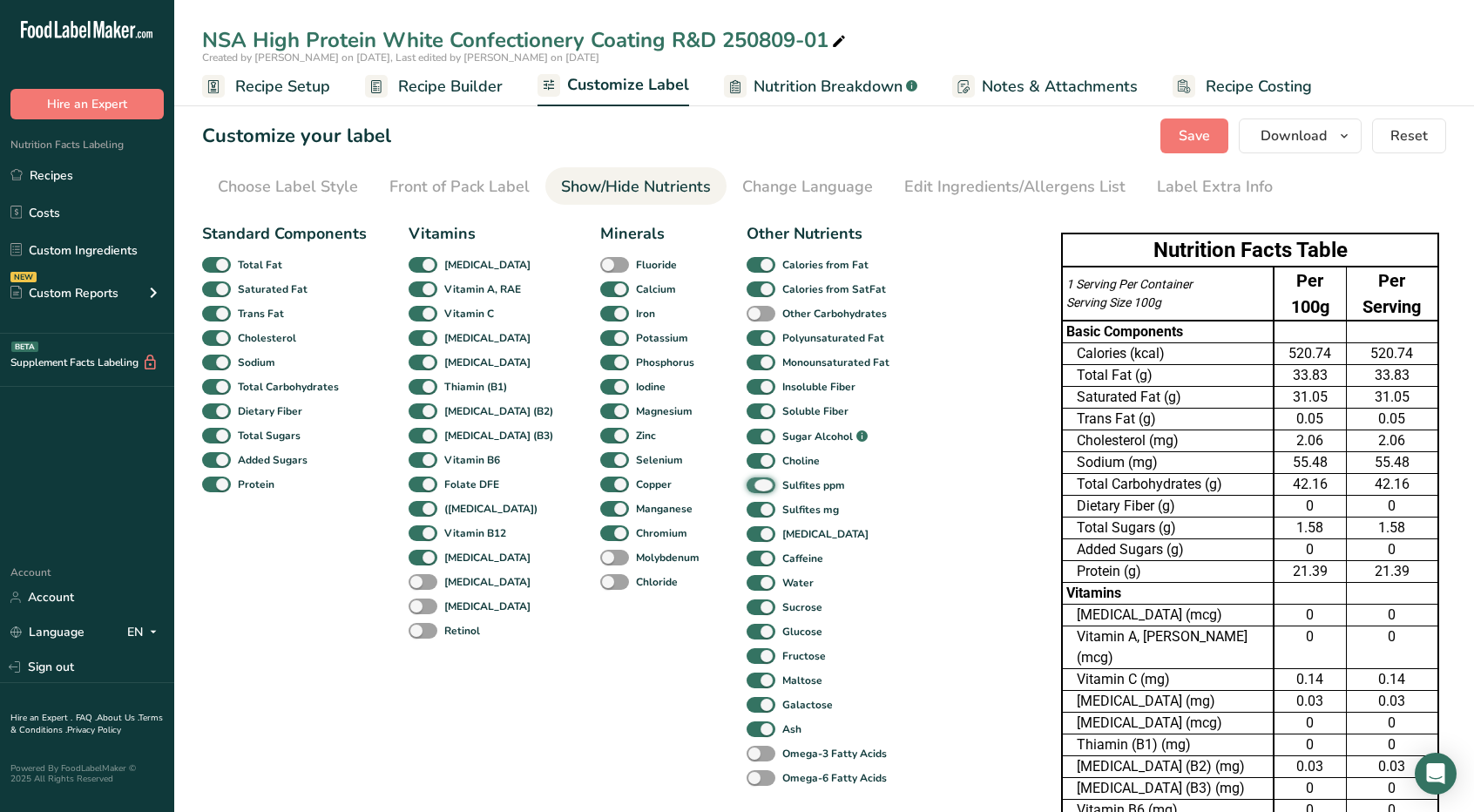
click at [747, 490] on input "Sulfites ppm" at bounding box center [752, 484] width 11 height 11
checkbox input "false"
click at [747, 504] on span at bounding box center [761, 510] width 29 height 17
click at [747, 504] on input "Sulfites mg" at bounding box center [752, 508] width 11 height 11
checkbox input "false"
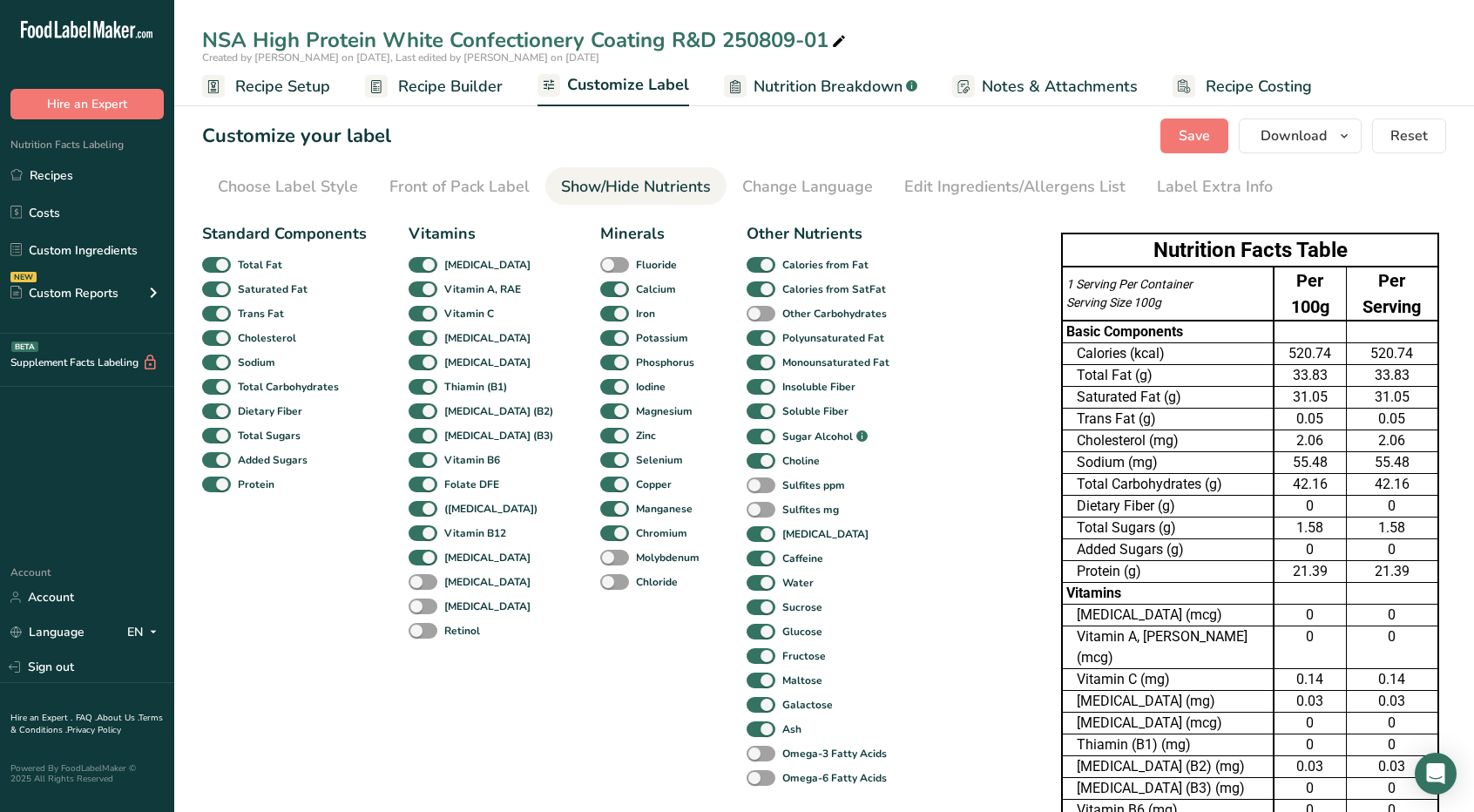
click at [747, 474] on div "Sulfites ppm" at bounding box center [766, 484] width 37 height 25
click at [747, 464] on span at bounding box center [761, 461] width 29 height 17
click at [747, 464] on input "Choline" at bounding box center [752, 460] width 11 height 11
checkbox input "false"
click at [747, 538] on span at bounding box center [761, 534] width 29 height 17
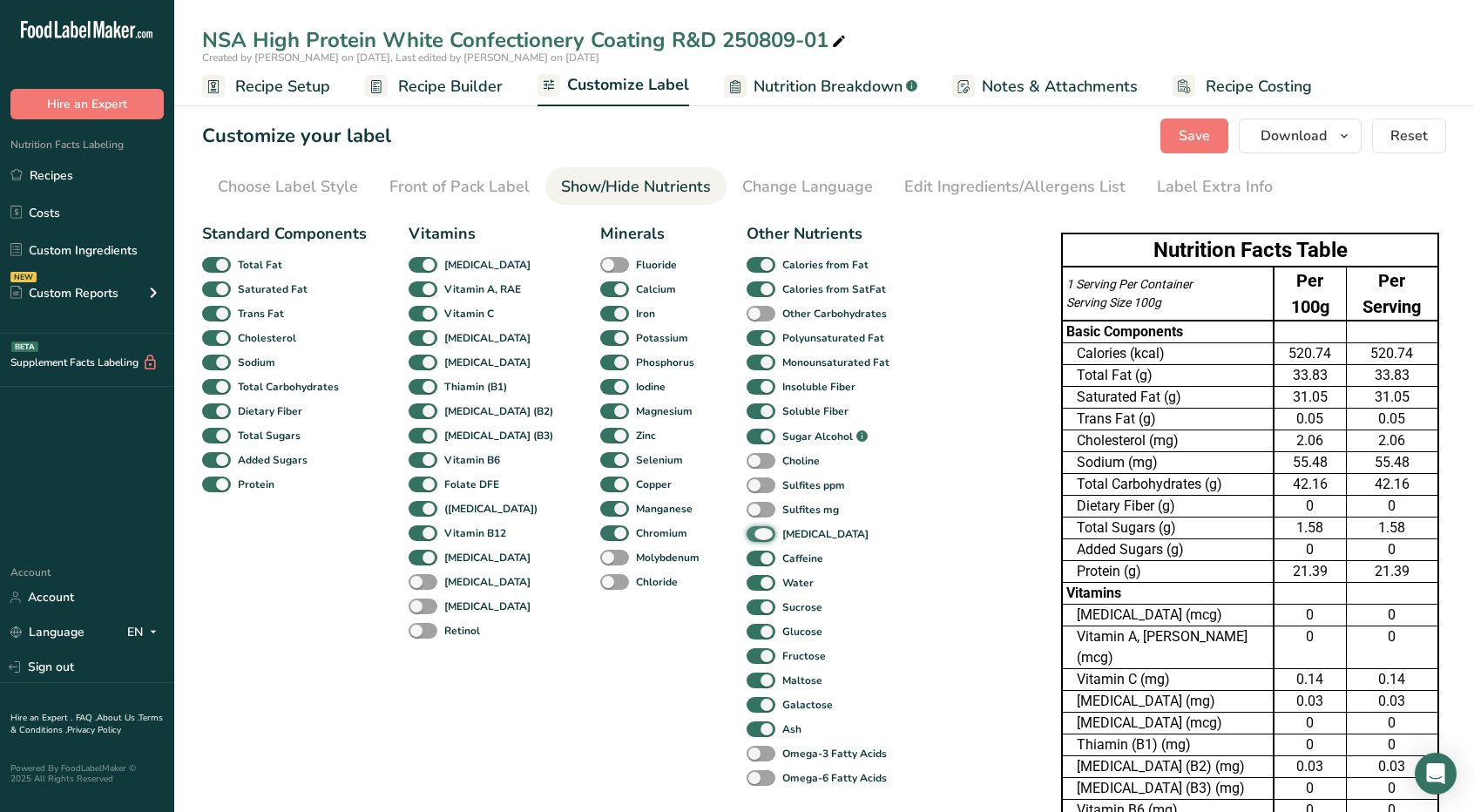
click at [747, 538] on input "[MEDICAL_DATA]" at bounding box center [752, 533] width 11 height 11
checkbox input "false"
click at [747, 607] on span at bounding box center [761, 607] width 29 height 17
click at [747, 607] on input "Sucrose" at bounding box center [752, 606] width 11 height 11
checkbox input "false"
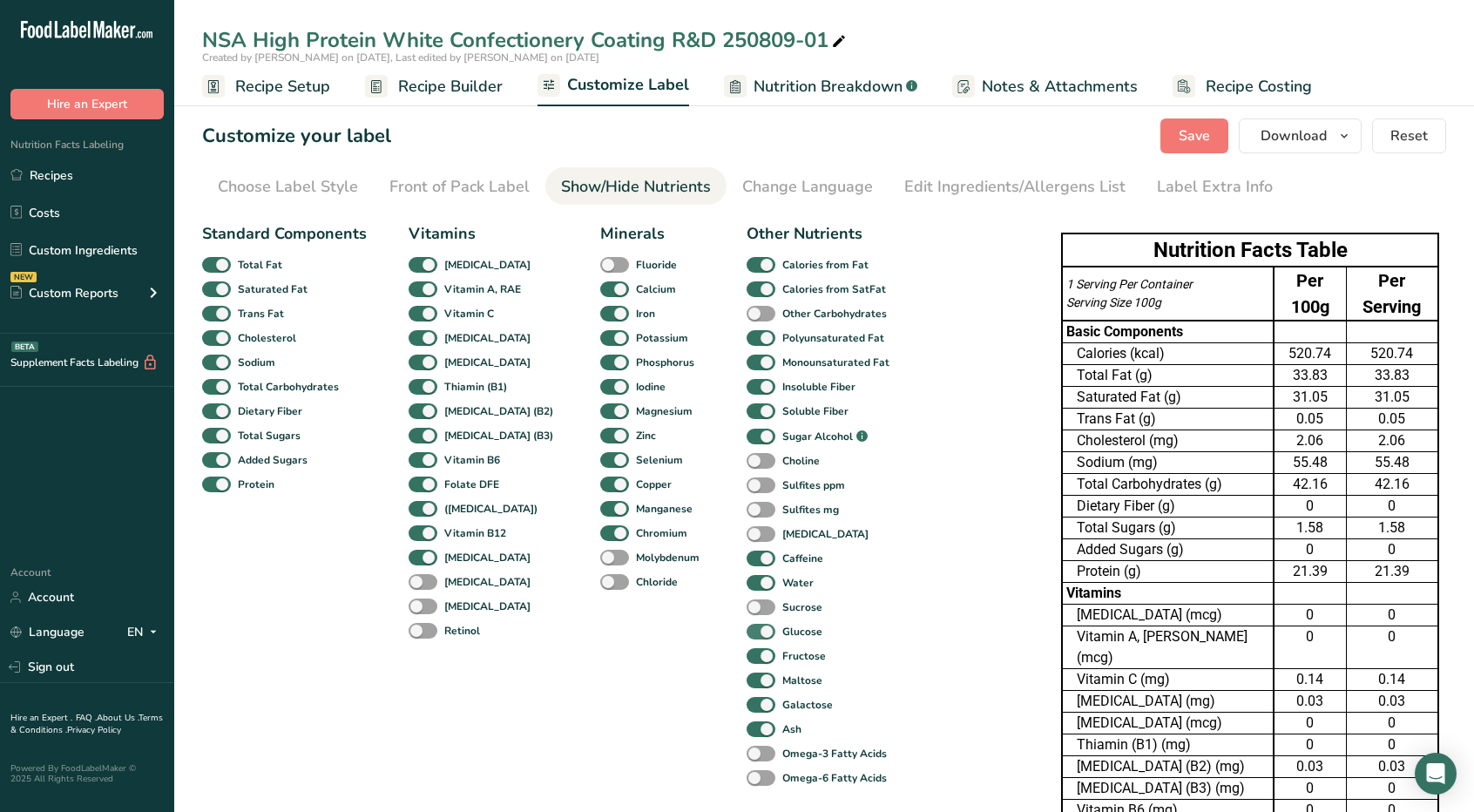
click at [747, 629] on span at bounding box center [761, 631] width 29 height 17
click at [747, 629] on input "Glucose" at bounding box center [752, 630] width 11 height 11
checkbox input "false"
click at [747, 649] on span at bounding box center [761, 656] width 29 height 17
click at [747, 650] on input "Fructose" at bounding box center [752, 655] width 11 height 11
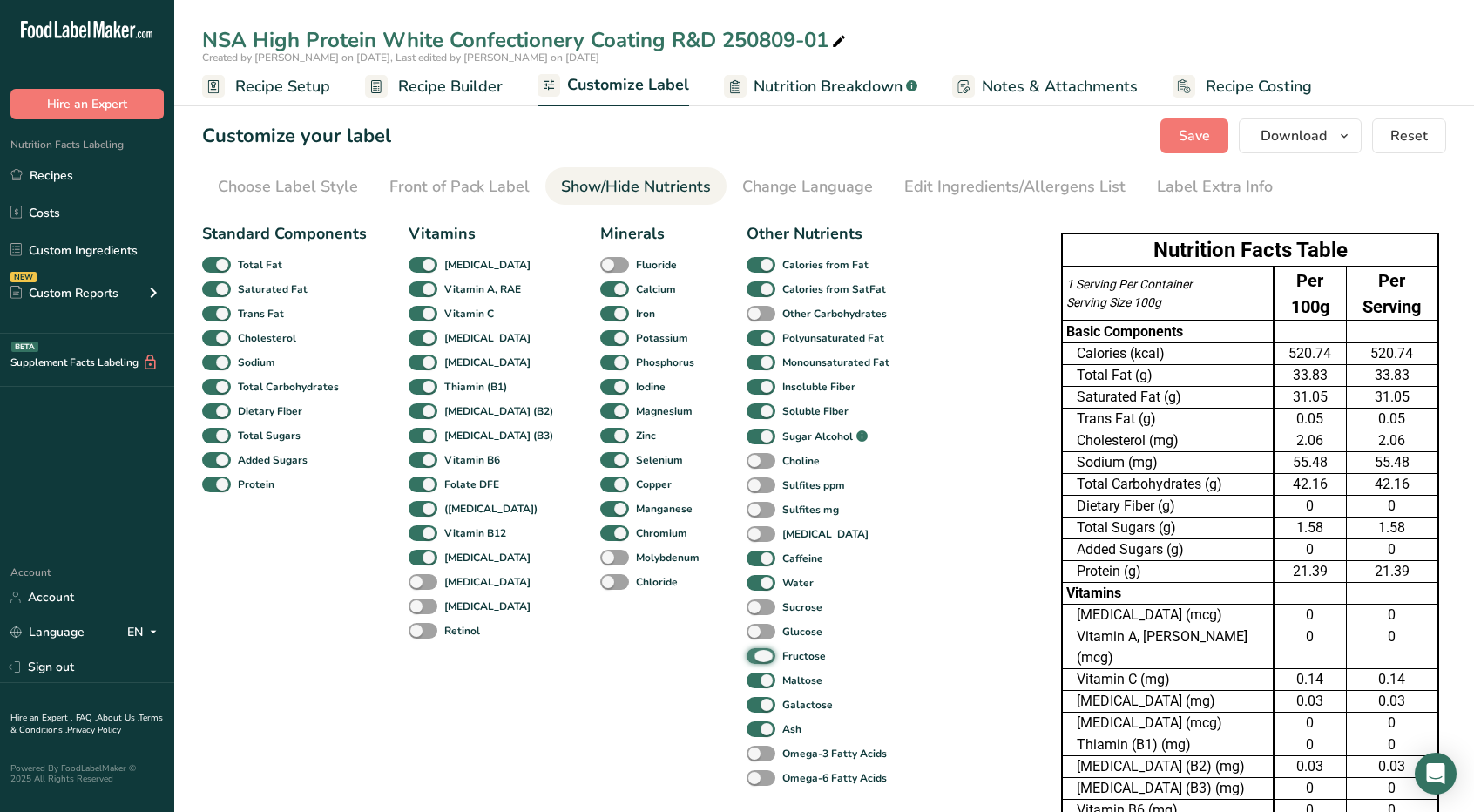
checkbox input "false"
click at [747, 678] on span at bounding box center [761, 681] width 29 height 17
click at [747, 678] on input "Maltose" at bounding box center [752, 679] width 11 height 11
checkbox input "false"
click at [747, 702] on span at bounding box center [761, 704] width 29 height 17
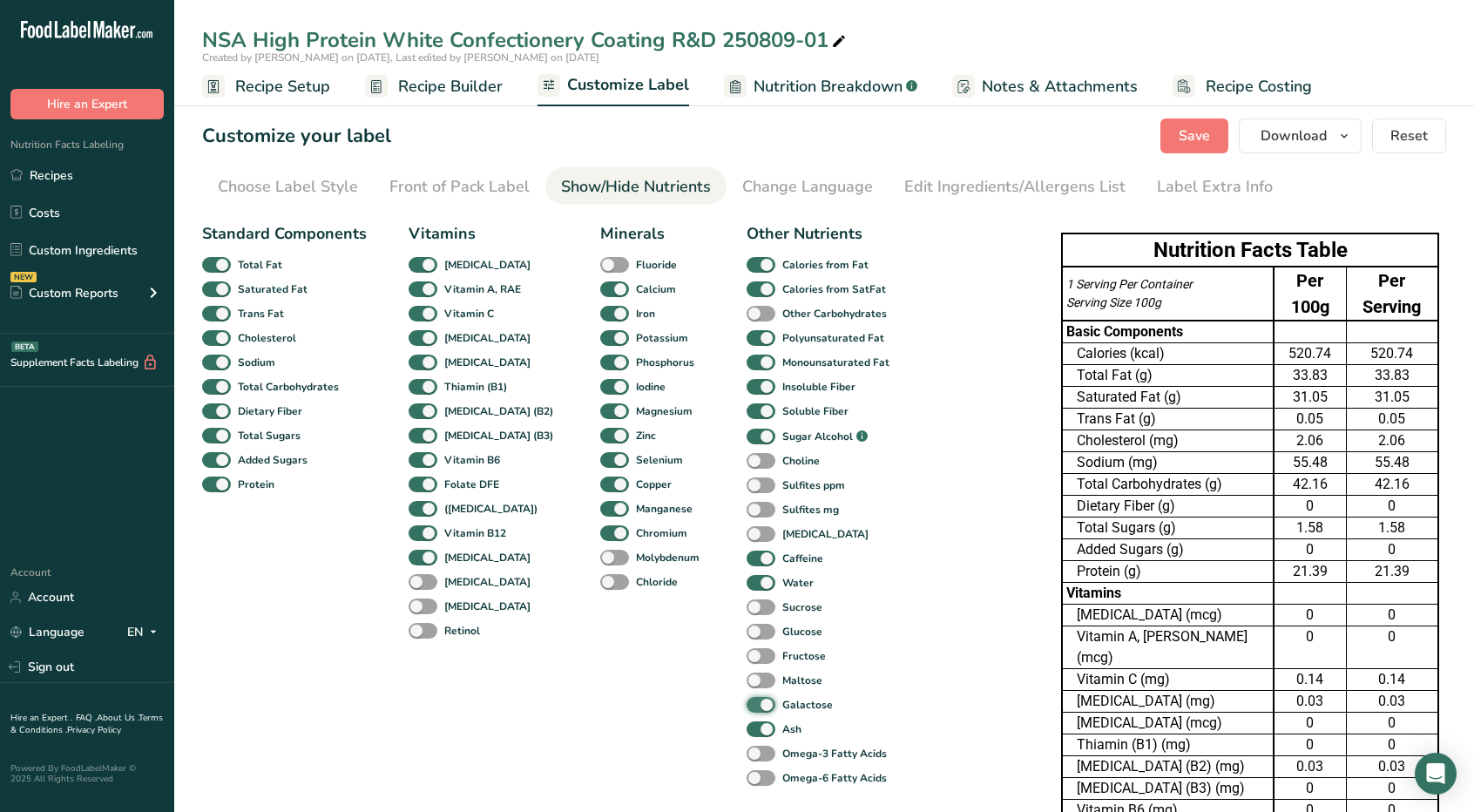
click at [747, 702] on input "Galactose" at bounding box center [752, 703] width 11 height 11
checkbox input "false"
click at [1348, 137] on icon "button" at bounding box center [1344, 136] width 14 height 22
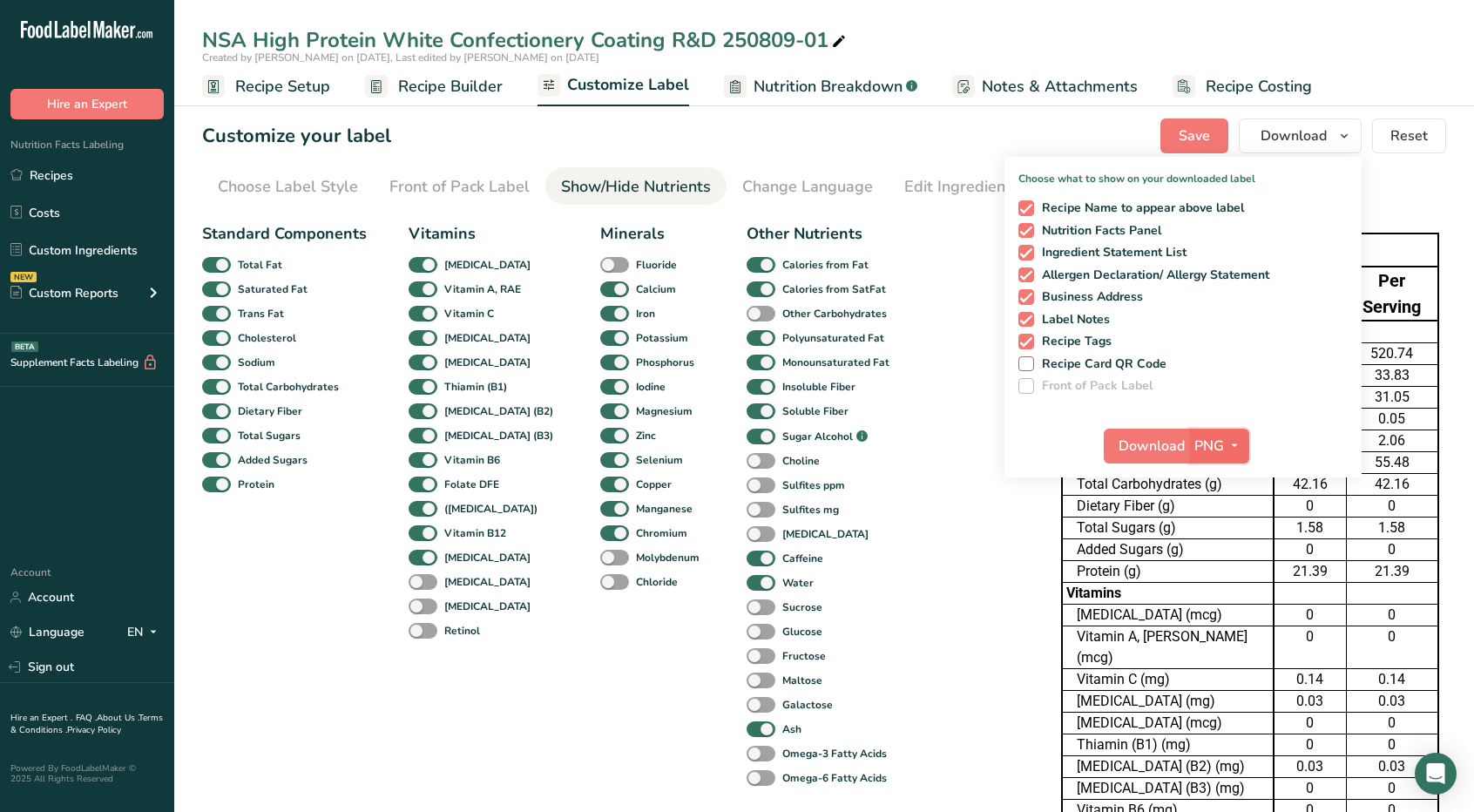
click at [1240, 440] on icon "button" at bounding box center [1234, 446] width 14 height 22
click at [1216, 586] on link "XLSX" at bounding box center [1221, 596] width 56 height 29
checkbox input "false"
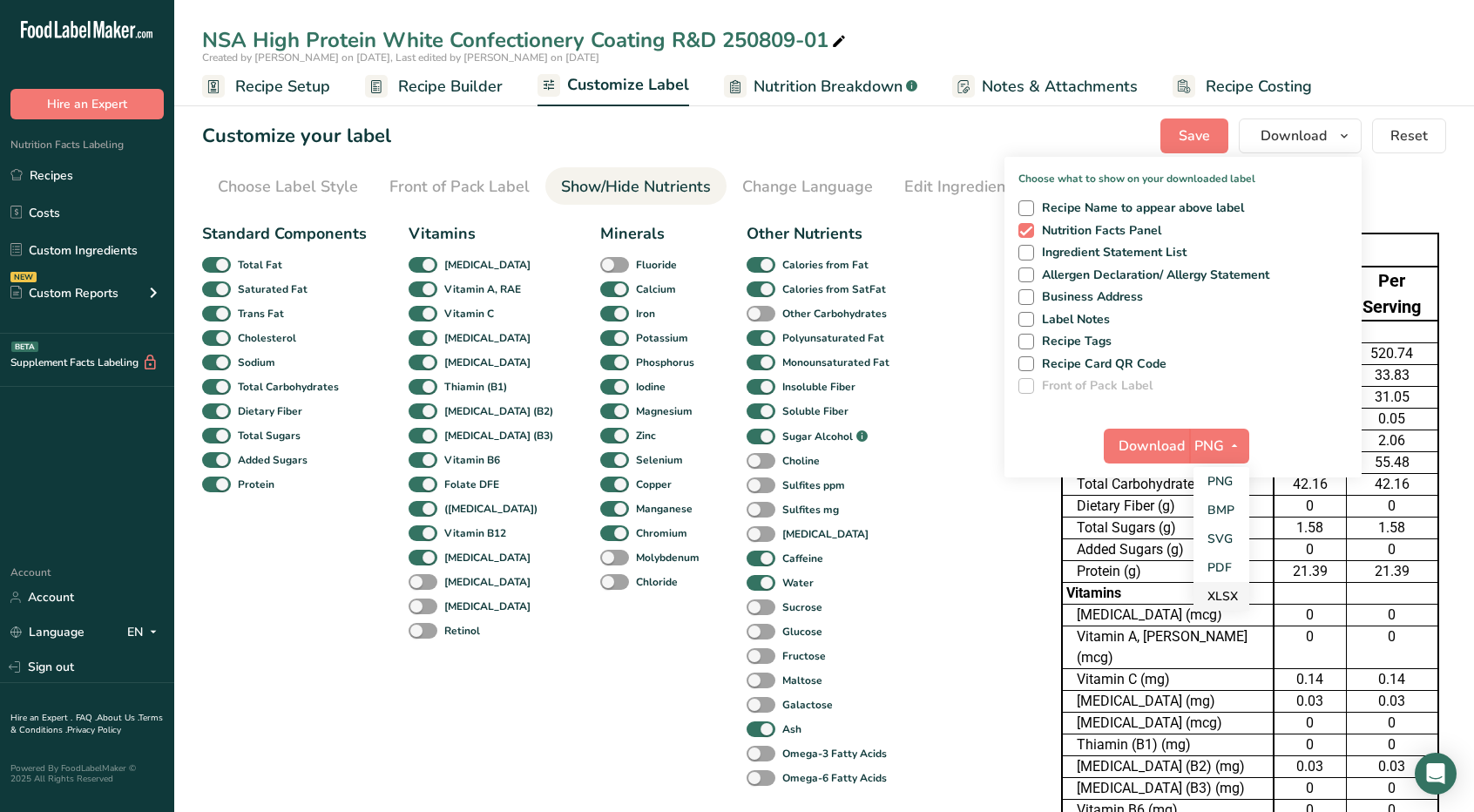
checkbox input "false"
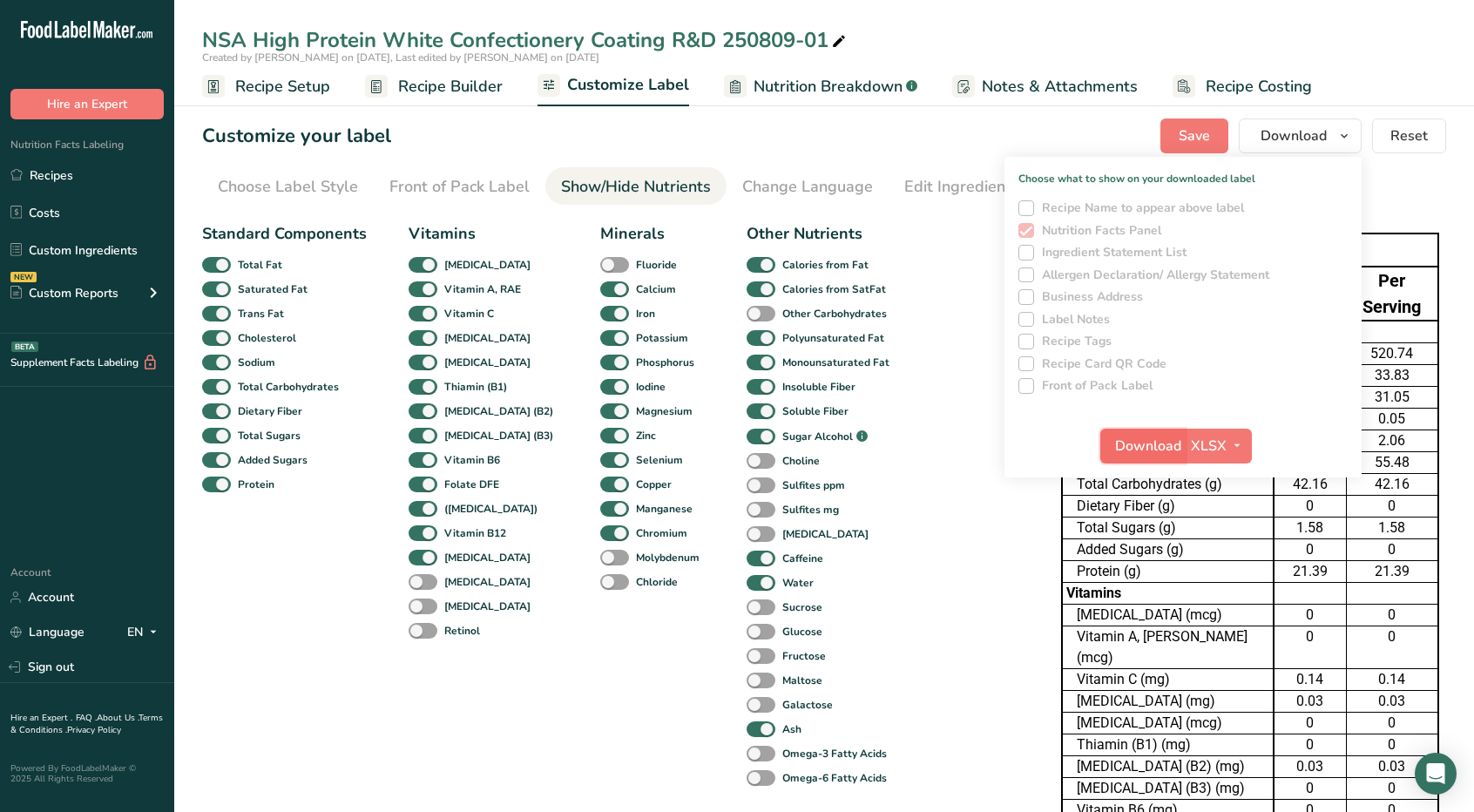
click at [1149, 451] on span "Download" at bounding box center [1147, 445] width 66 height 21
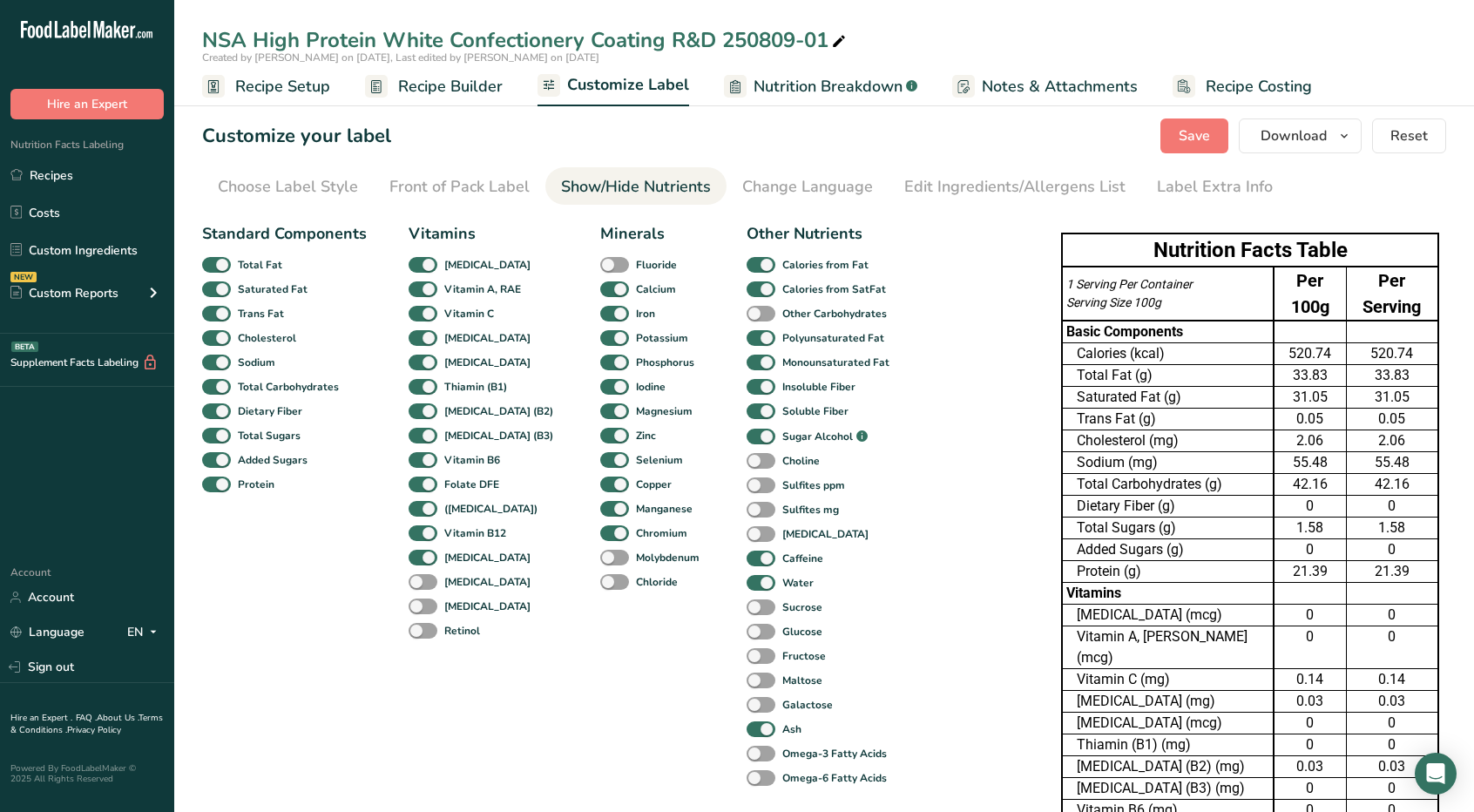
click at [859, 8] on div "NSA High Protein White Confectionery Coating R&D 250809-01 Created by [PERSON_N…" at bounding box center [824, 53] width 1299 height 107
